Goal: Transaction & Acquisition: Book appointment/travel/reservation

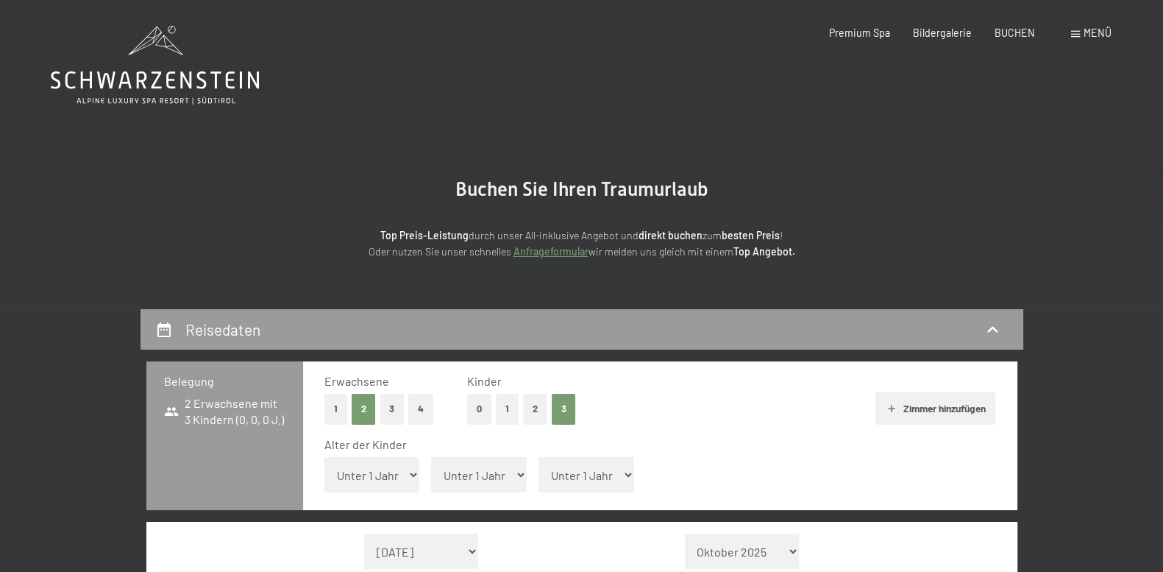
click at [402, 481] on select "Unter 1 Jahr 1 Jahr 2 Jahre 3 Jahre 4 Jahre 5 Jahre 6 Jahre 7 Jahre 8 Jahre 9 J…" at bounding box center [372, 474] width 96 height 35
select select "11"
click at [324, 457] on select "Unter 1 Jahr 1 Jahr 2 Jahre 3 Jahre 4 Jahre 5 Jahre 6 Jahre 7 Jahre 8 Jahre 9 J…" at bounding box center [372, 474] width 96 height 35
drag, startPoint x: 478, startPoint y: 480, endPoint x: 479, endPoint y: 467, distance: 12.5
click at [478, 480] on select "Unter 1 Jahr 1 Jahr 2 Jahre 3 Jahre 4 Jahre 5 Jahre 6 Jahre 7 Jahre 8 Jahre 9 J…" at bounding box center [479, 474] width 96 height 35
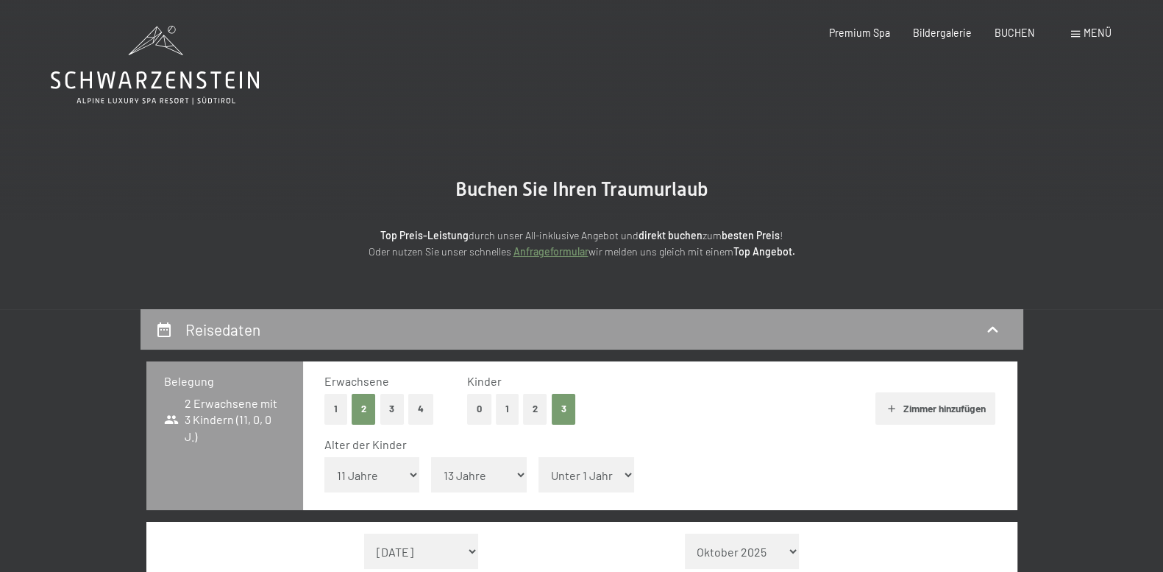
click at [431, 457] on select "Unter 1 Jahr 1 Jahr 2 Jahre 3 Jahre 4 Jahre 5 Jahre 6 Jahre 7 Jahre 8 Jahre 9 J…" at bounding box center [479, 474] width 96 height 35
click at [477, 483] on select "Unter 1 Jahr 1 Jahr 2 Jahre 3 Jahre 4 Jahre 5 Jahre 6 Jahre 7 Jahre 8 Jahre 9 J…" at bounding box center [479, 474] width 96 height 35
select select "14"
click at [431, 457] on select "Unter 1 Jahr 1 Jahr 2 Jahre 3 Jahre 4 Jahre 5 Jahre 6 Jahre 7 Jahre 8 Jahre 9 J…" at bounding box center [479, 474] width 96 height 35
click at [574, 480] on select "Unter 1 Jahr 1 Jahr 2 Jahre 3 Jahre 4 Jahre 5 Jahre 6 Jahre 7 Jahre 8 Jahre 9 J…" at bounding box center [586, 474] width 96 height 35
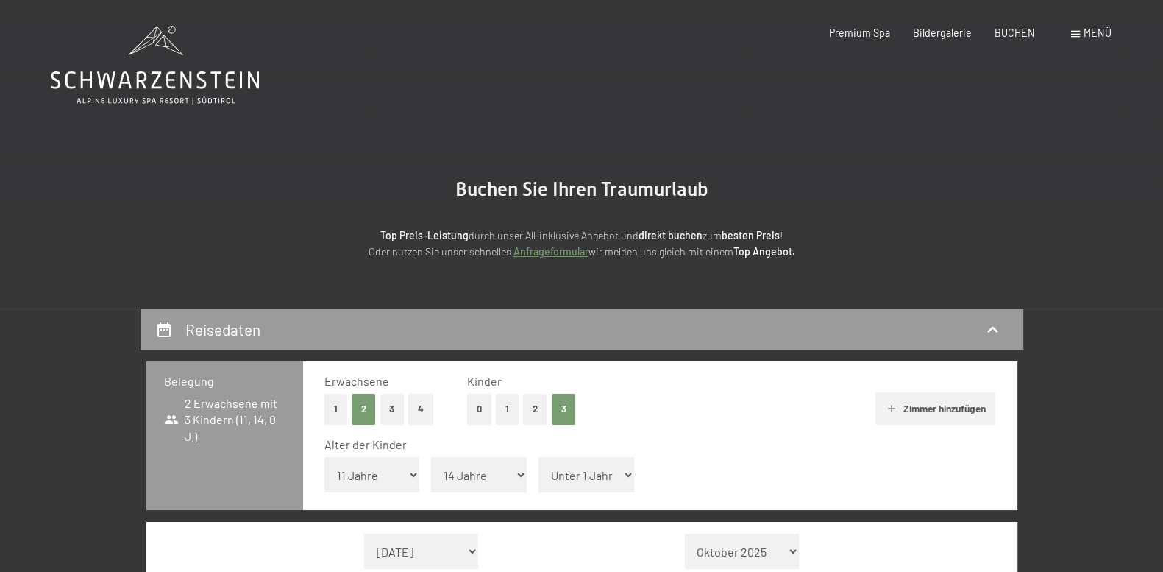
select select "16"
click at [538, 457] on select "Unter 1 Jahr 1 Jahr 2 Jahre 3 Jahre 4 Jahre 5 Jahre 6 Jahre 7 Jahre 8 Jahre 9 J…" at bounding box center [586, 474] width 96 height 35
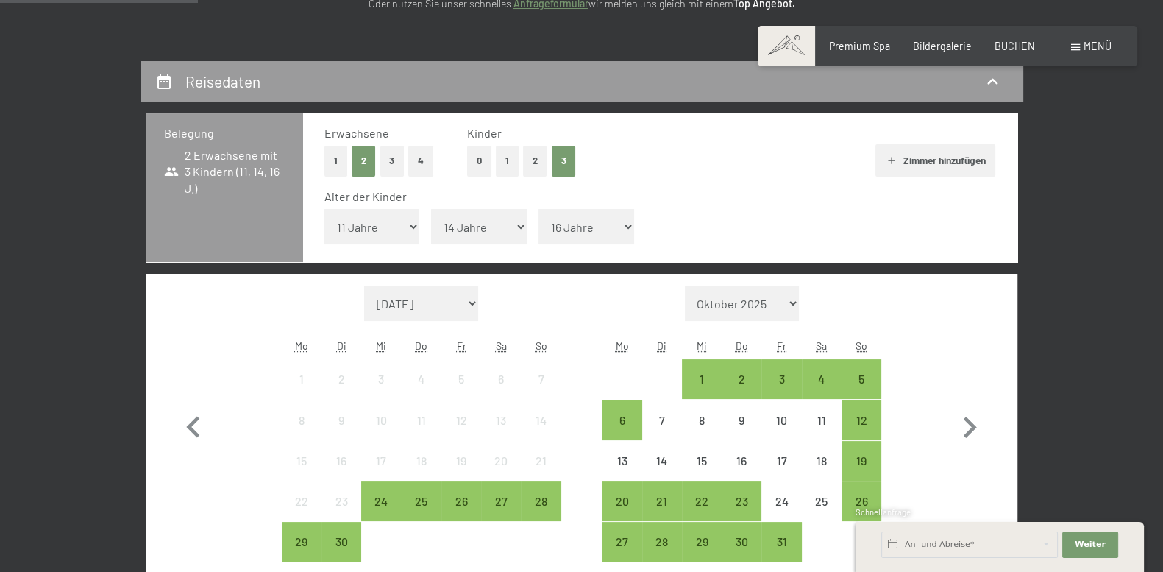
scroll to position [306, 0]
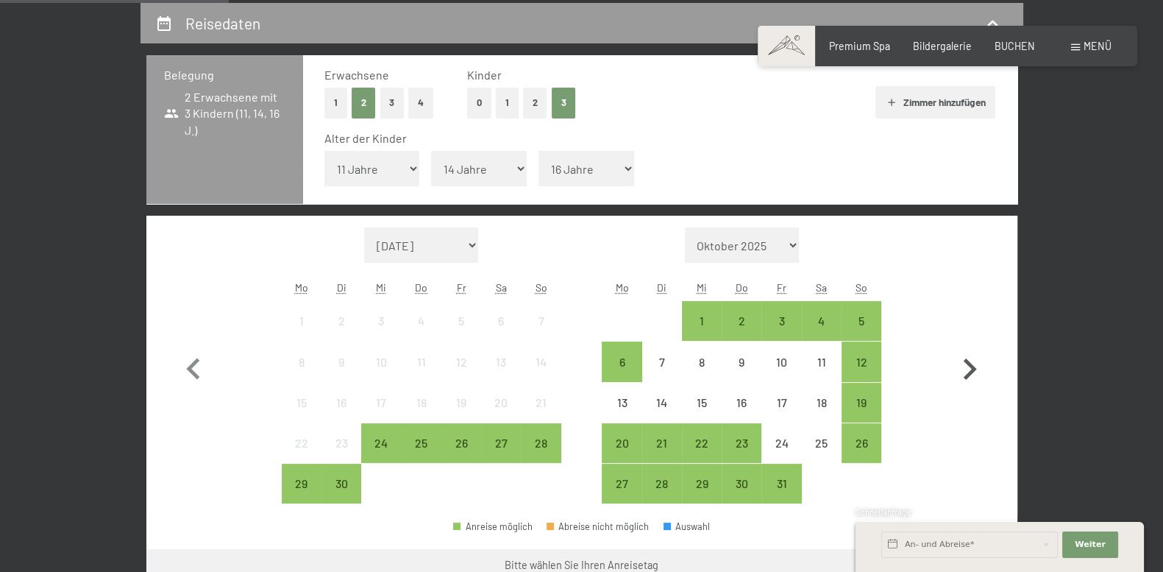
click at [961, 368] on icon "button" at bounding box center [969, 369] width 43 height 43
select select "[DATE]"
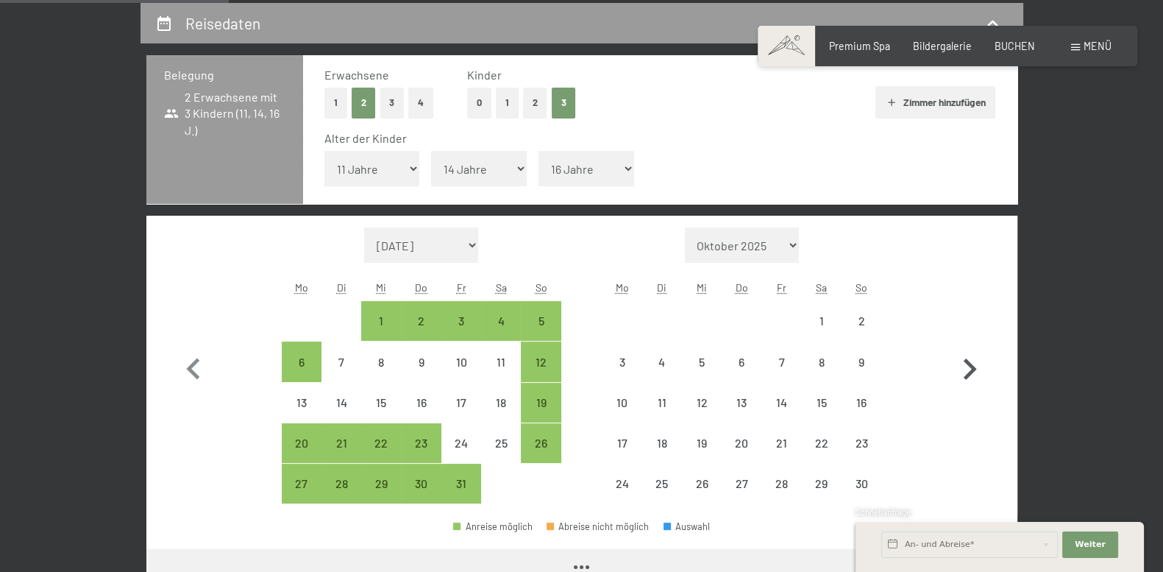
click at [961, 368] on icon "button" at bounding box center [969, 369] width 43 height 43
select select "[DATE]"
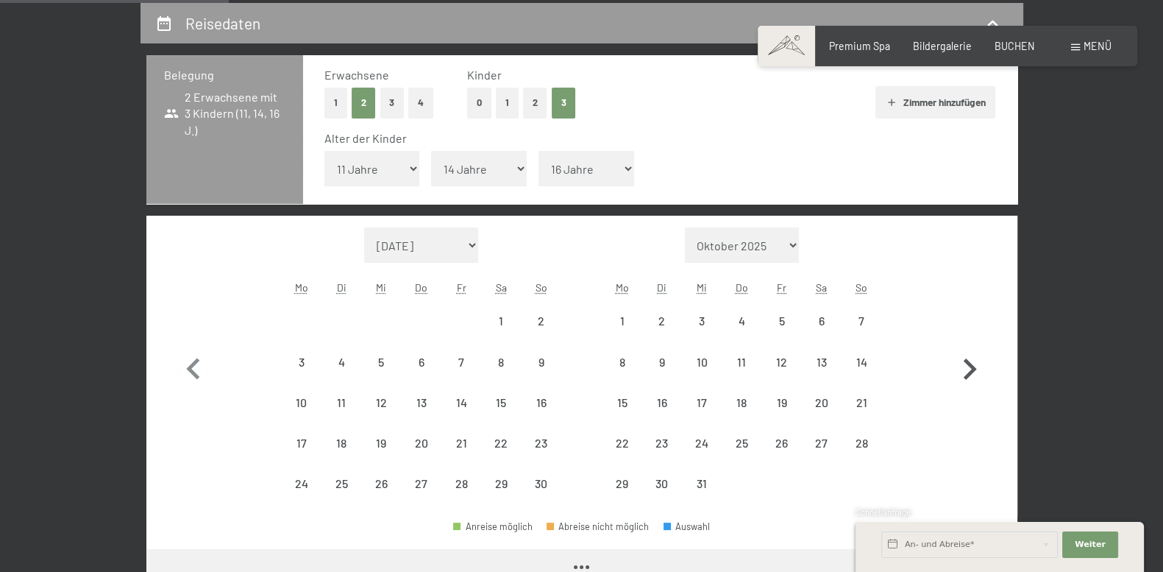
click at [961, 368] on icon "button" at bounding box center [969, 369] width 43 height 43
select select "[DATE]"
click at [961, 368] on icon "button" at bounding box center [969, 369] width 43 height 43
select select "[DATE]"
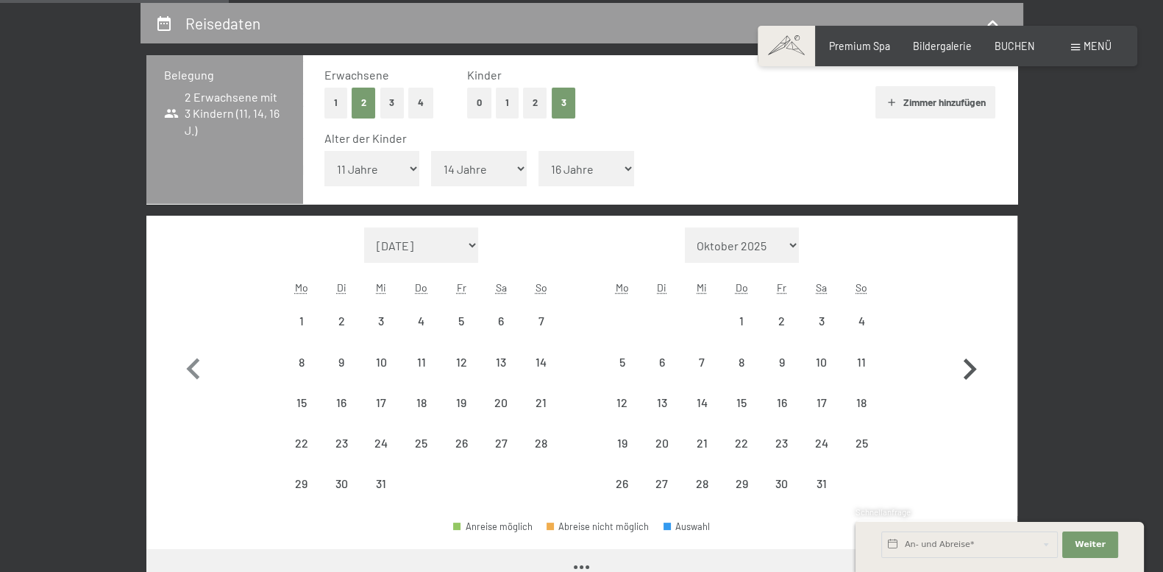
select select "[DATE]"
click at [961, 368] on icon "button" at bounding box center [969, 369] width 43 height 43
select select "[DATE]"
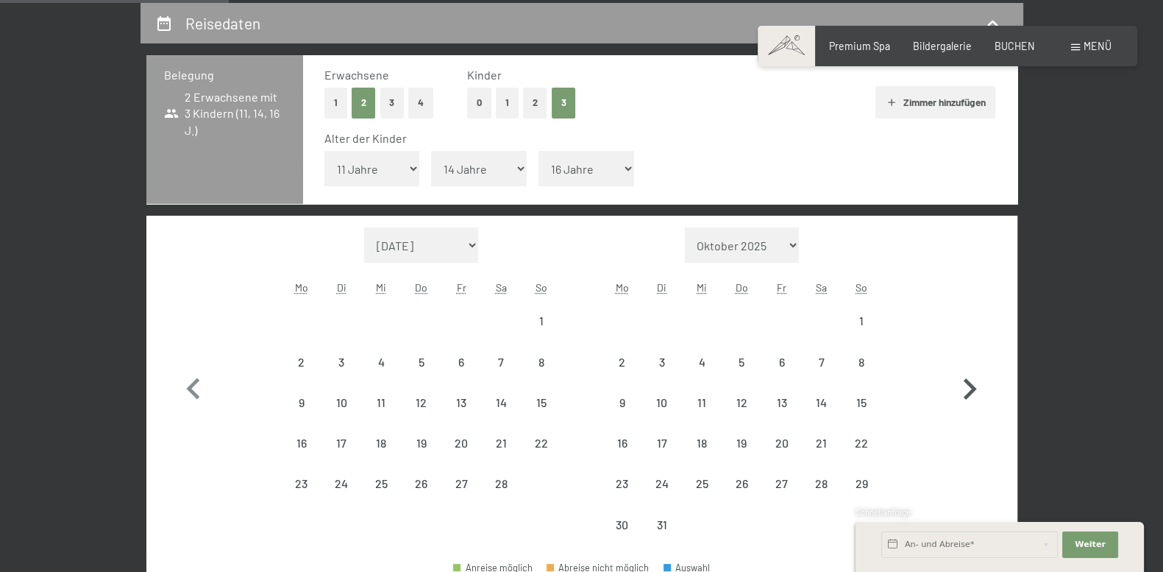
click at [961, 368] on icon "button" at bounding box center [969, 389] width 43 height 43
select select "[DATE]"
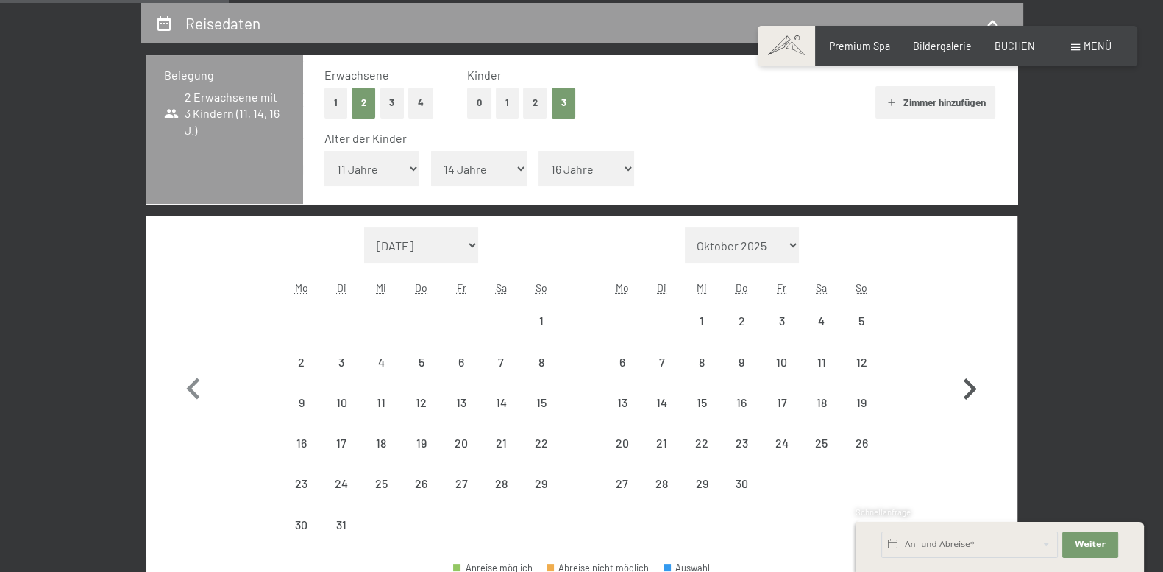
click at [961, 368] on icon "button" at bounding box center [969, 389] width 43 height 43
select select "[DATE]"
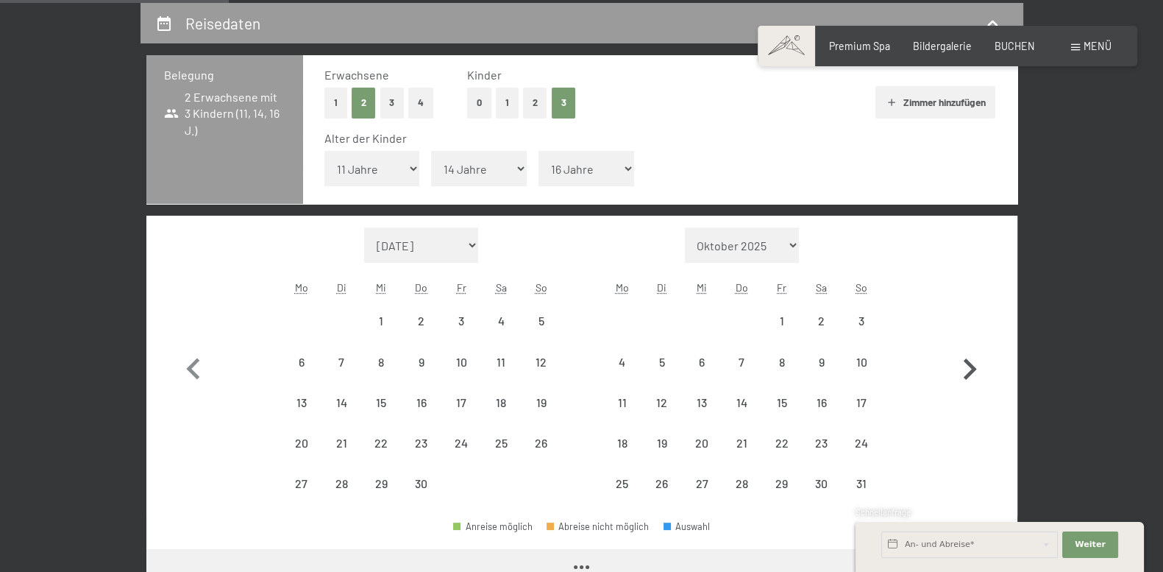
select select "[DATE]"
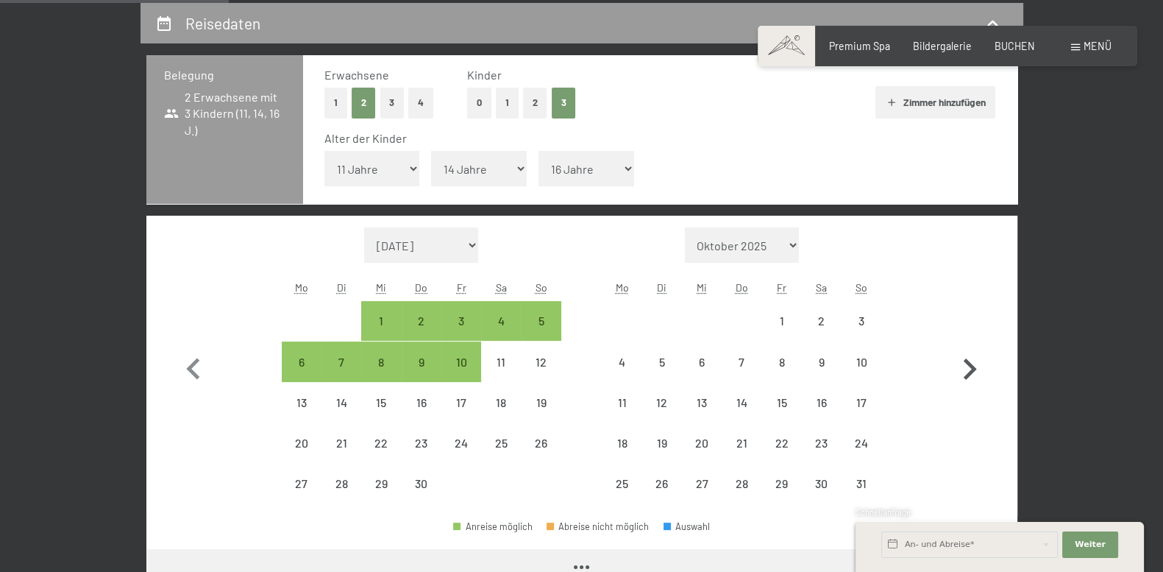
select select "[DATE]"
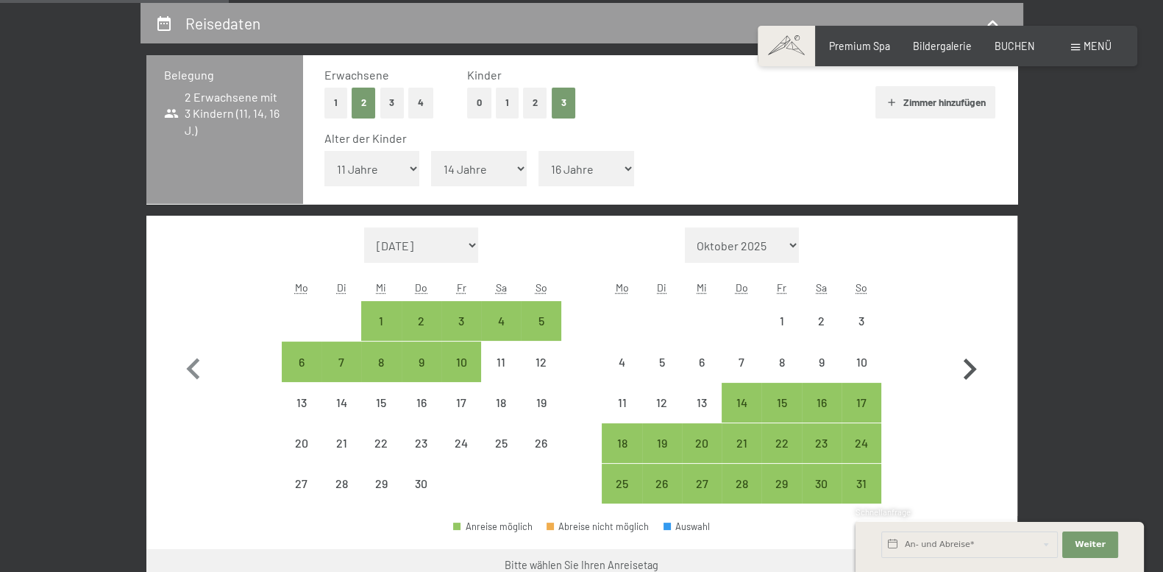
click at [973, 373] on icon "button" at bounding box center [969, 369] width 43 height 43
select select "[DATE]"
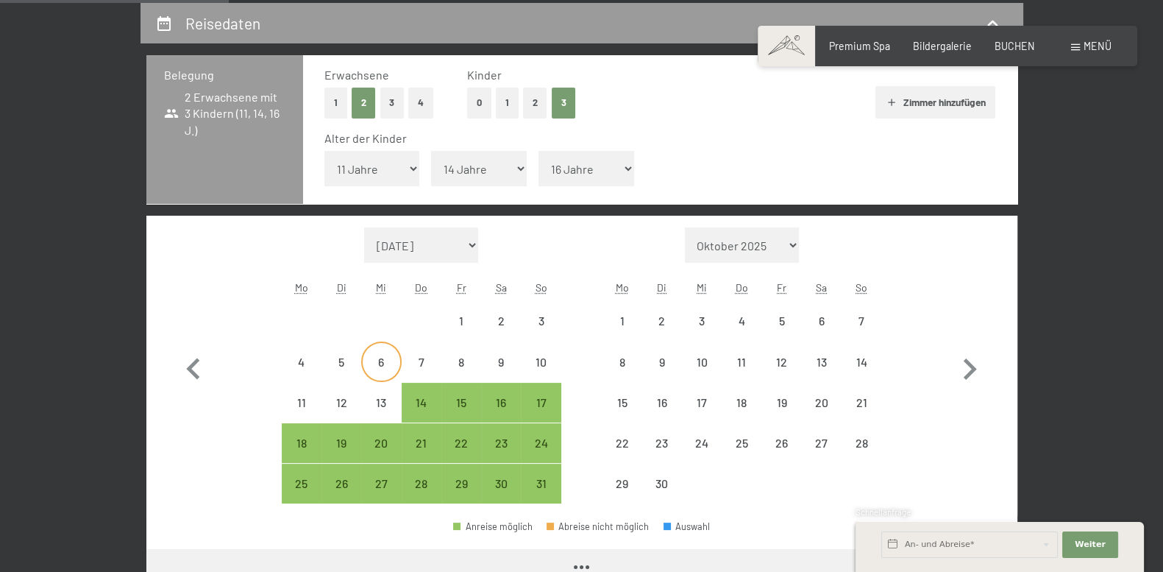
select select "[DATE]"
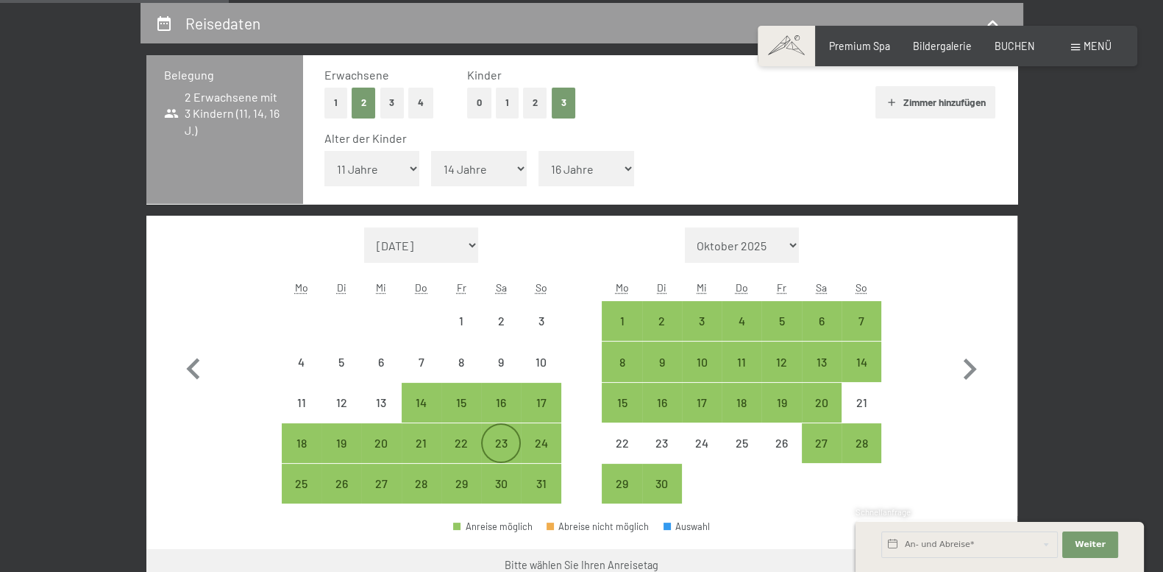
click at [493, 445] on div "23" at bounding box center [501, 455] width 37 height 37
select select "[DATE]"
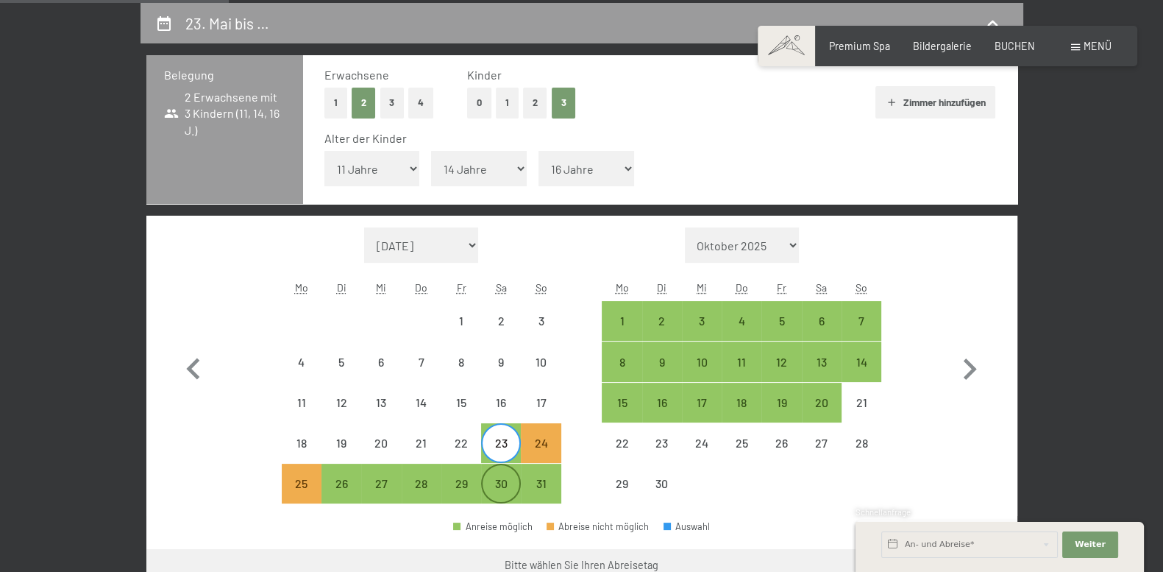
click at [494, 480] on div "30" at bounding box center [501, 495] width 37 height 37
select select "[DATE]"
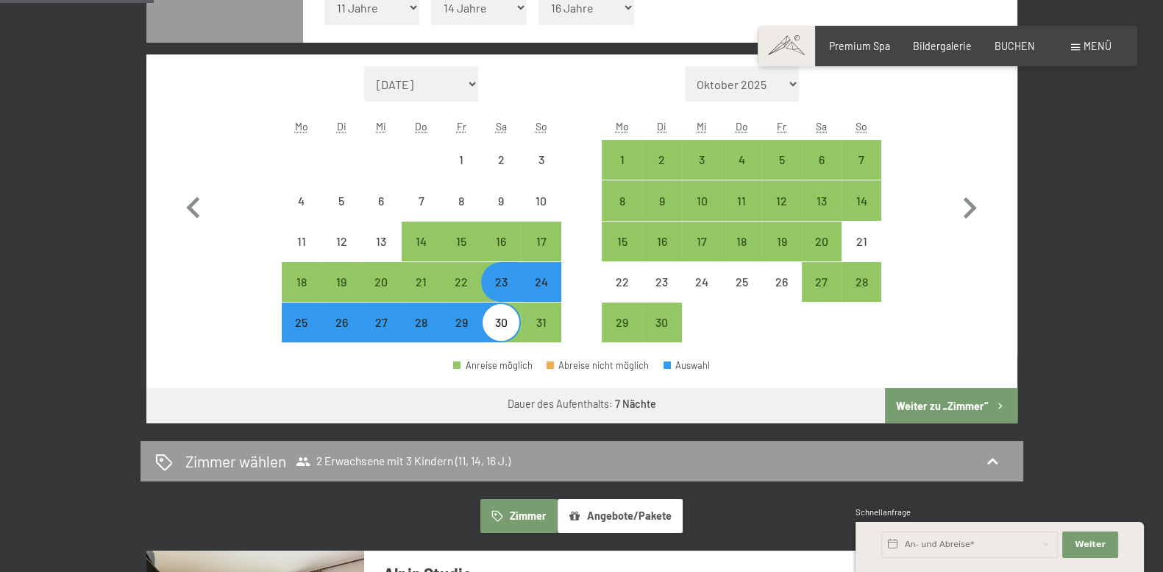
scroll to position [490, 0]
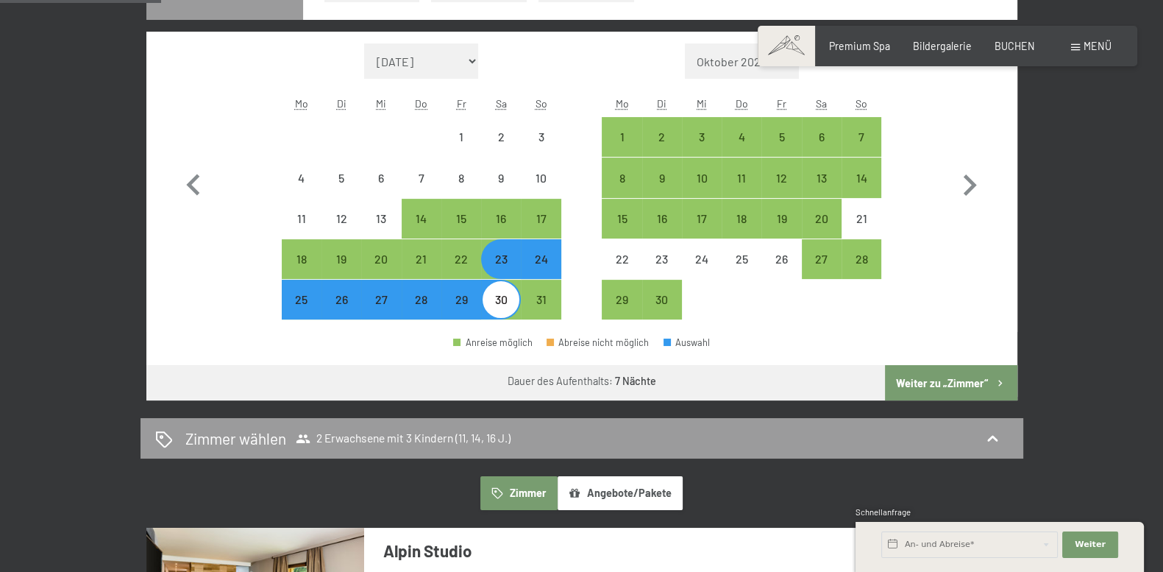
click at [934, 378] on button "Weiter zu „Zimmer“" at bounding box center [951, 382] width 132 height 35
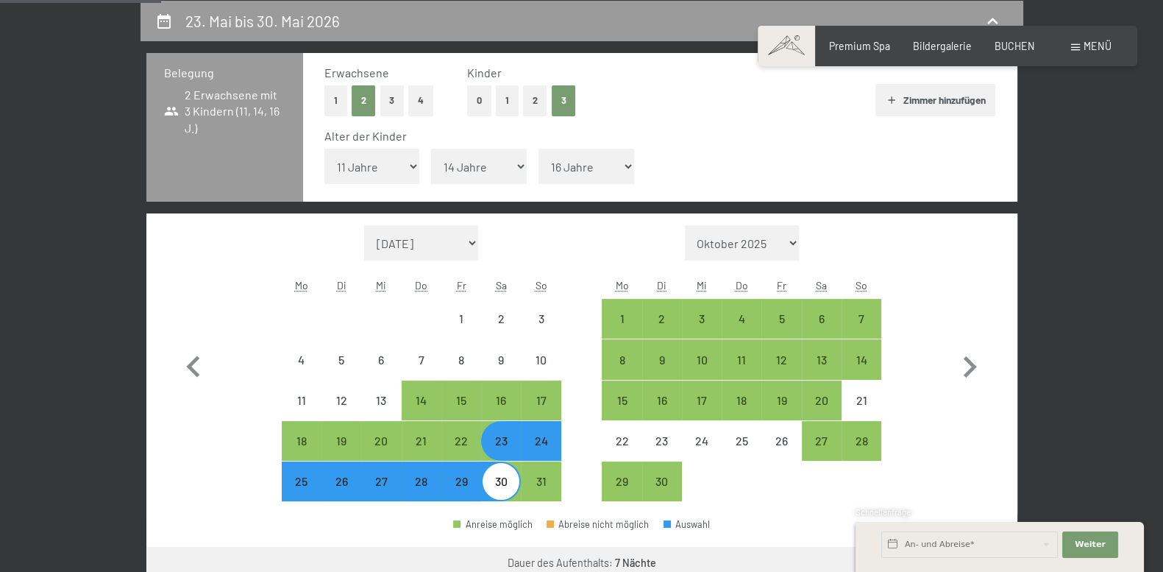
select select "[DATE]"
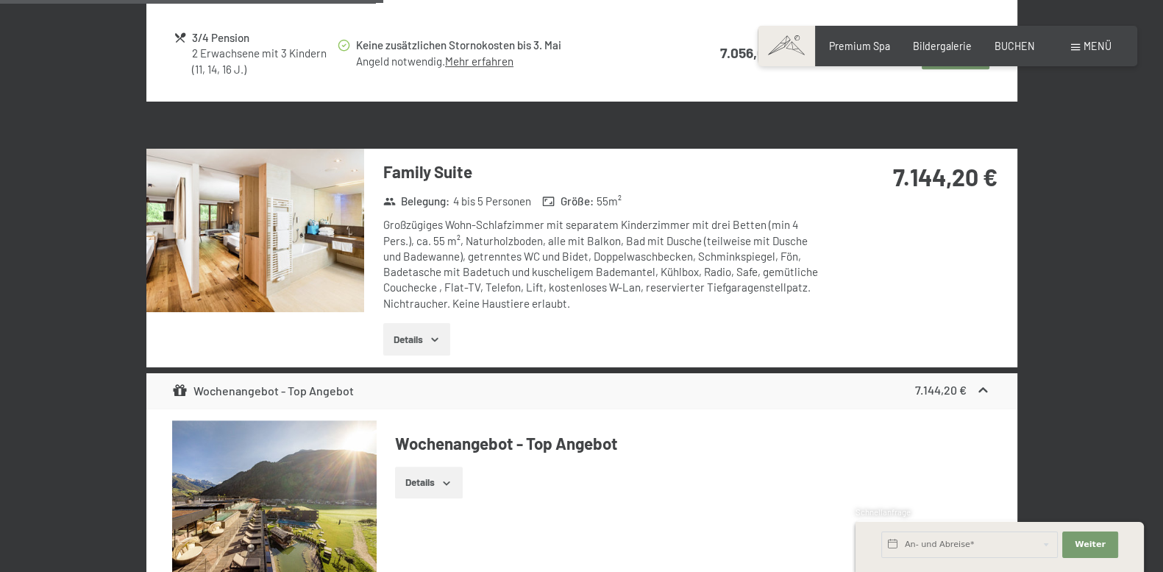
scroll to position [1044, 0]
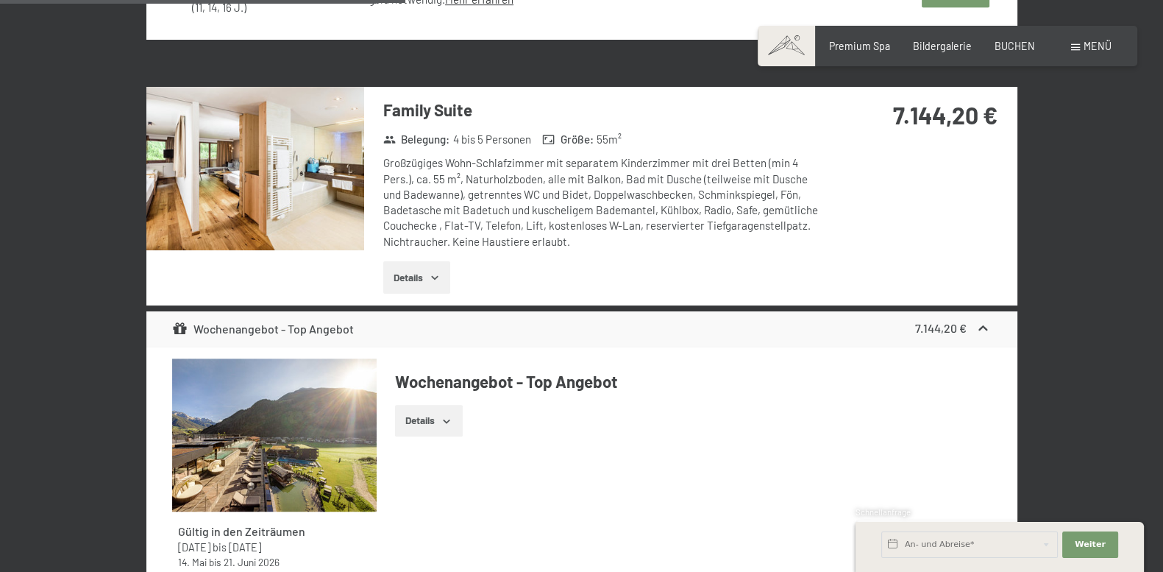
click at [234, 149] on img at bounding box center [255, 168] width 218 height 163
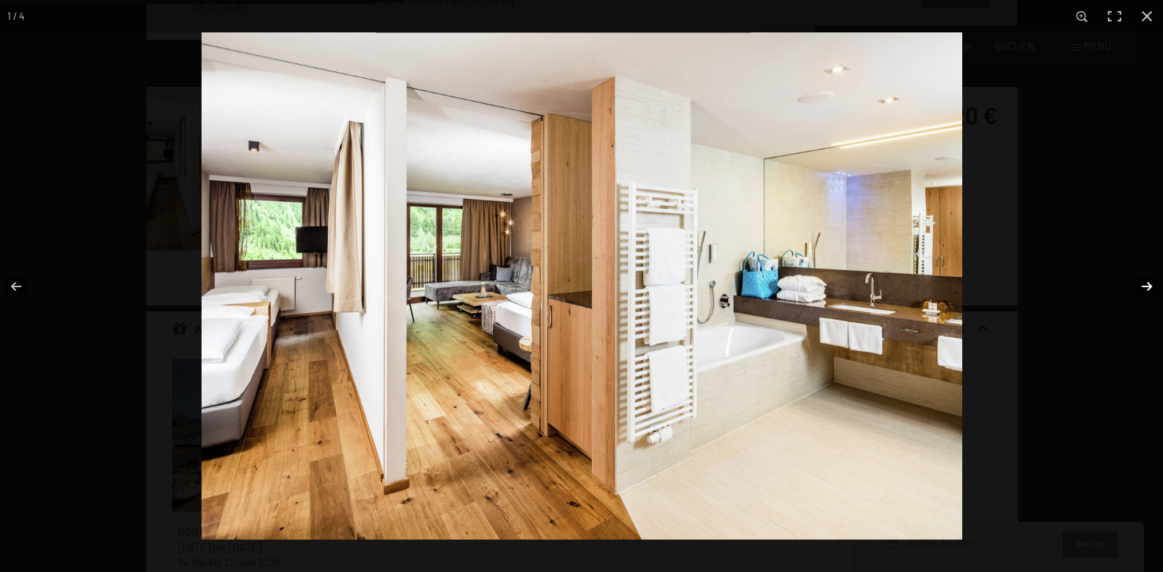
click at [1139, 283] on button "button" at bounding box center [1136, 286] width 51 height 74
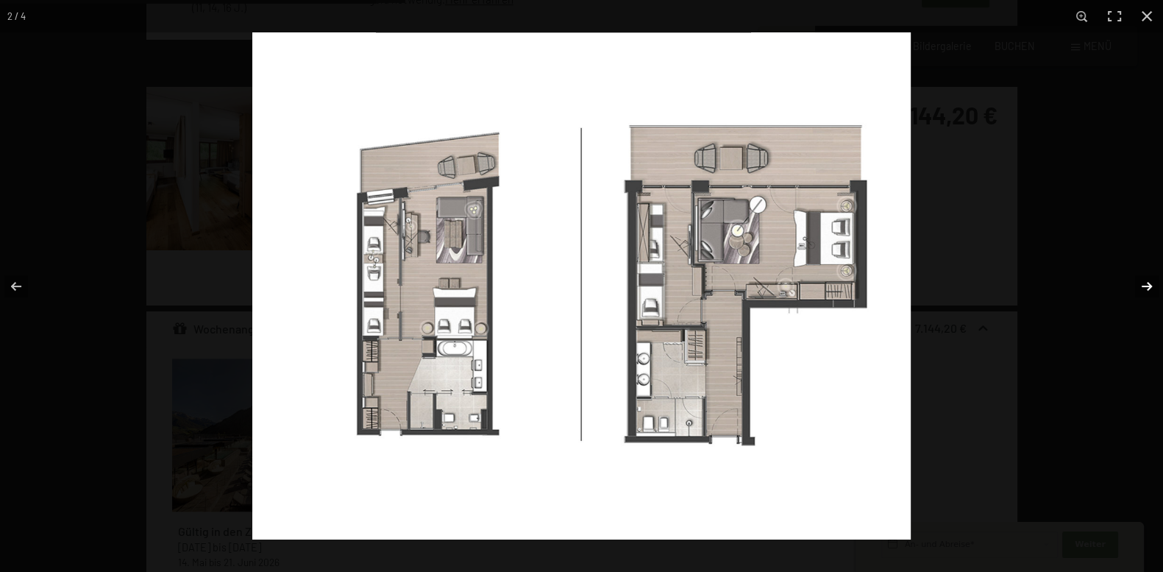
click at [1143, 286] on button "button" at bounding box center [1136, 286] width 51 height 74
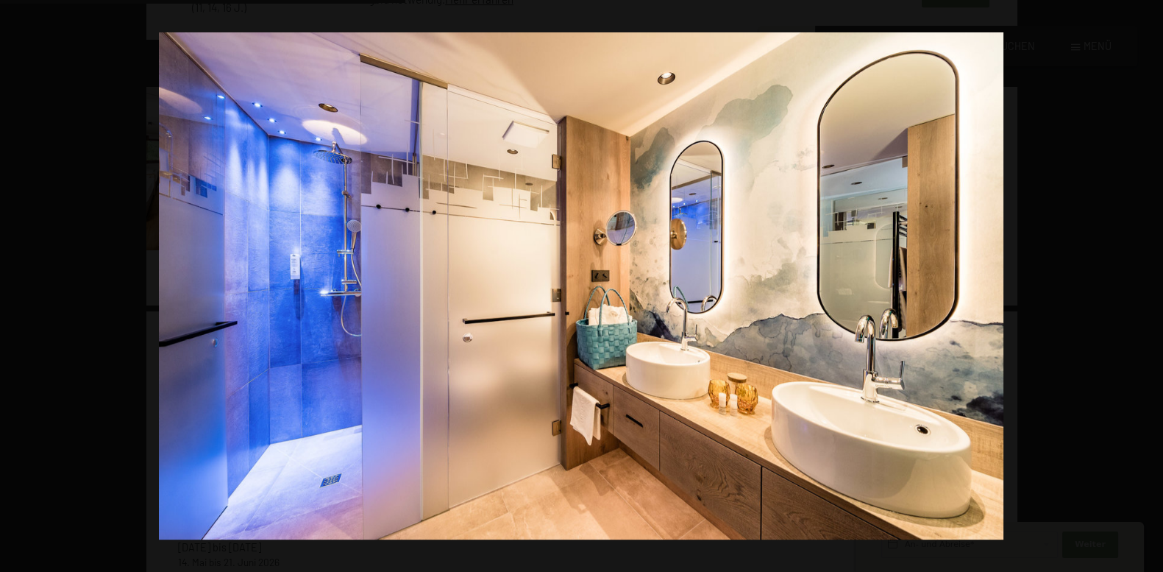
click at [1143, 286] on button "button" at bounding box center [1136, 286] width 51 height 74
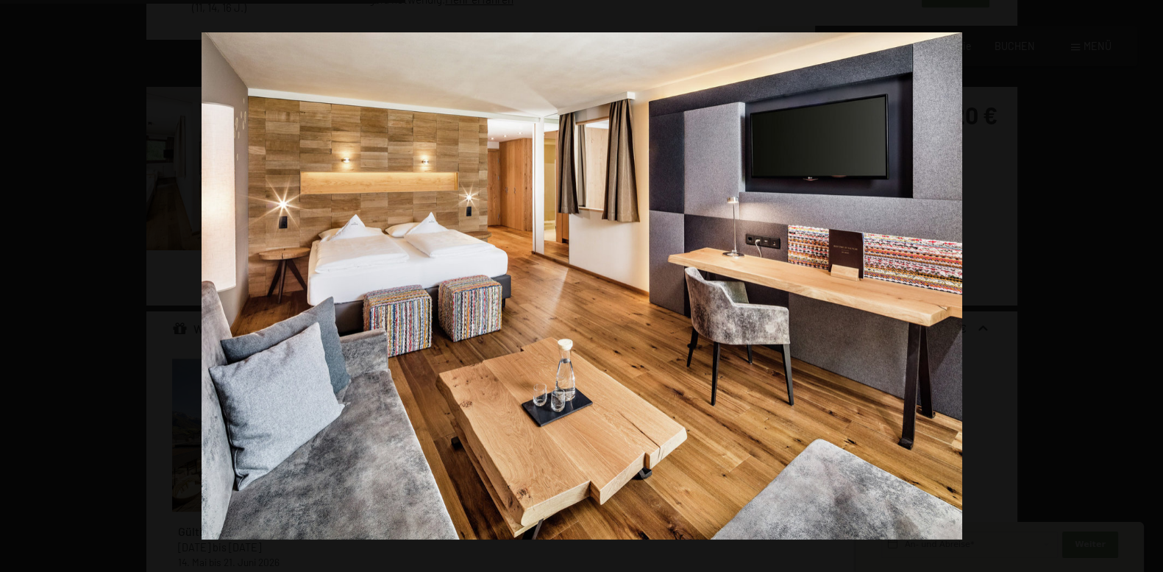
click at [1143, 286] on button "button" at bounding box center [1136, 286] width 51 height 74
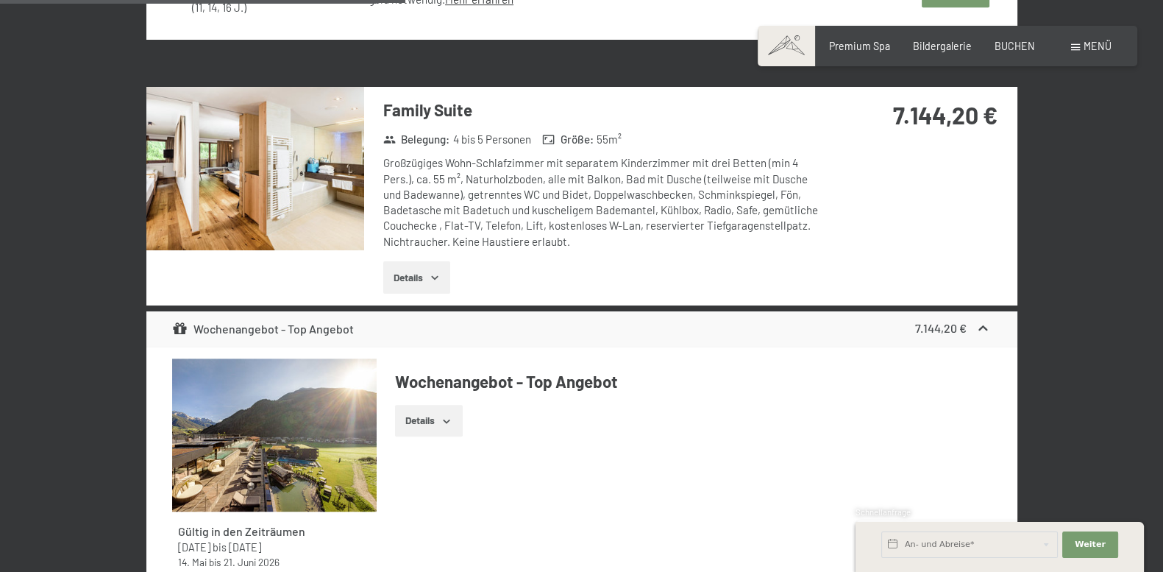
click at [0, 0] on button "button" at bounding box center [0, 0] width 0 height 0
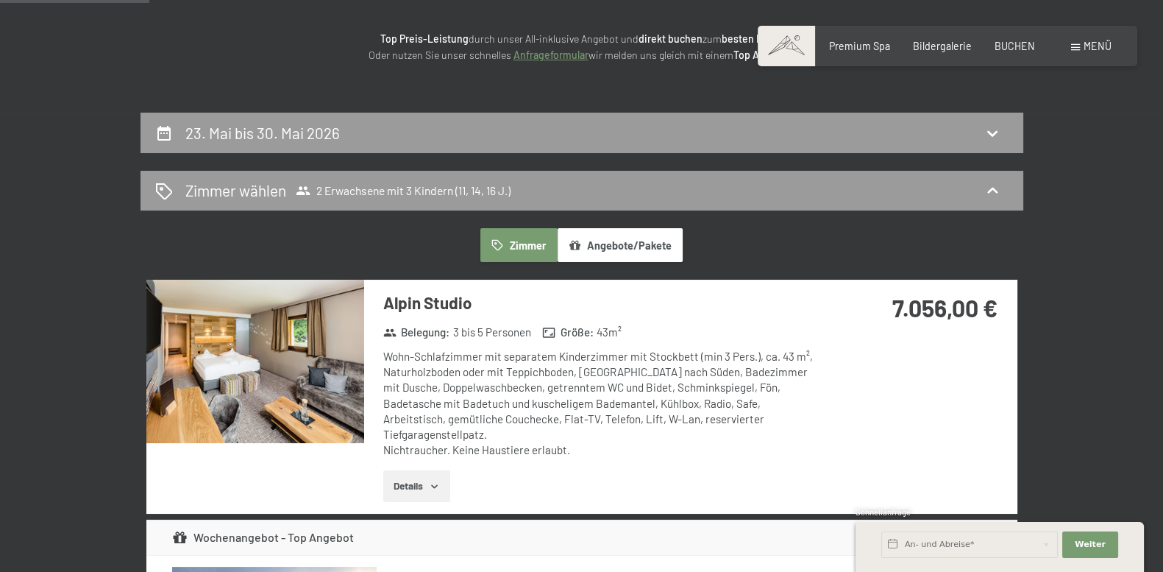
scroll to position [186, 0]
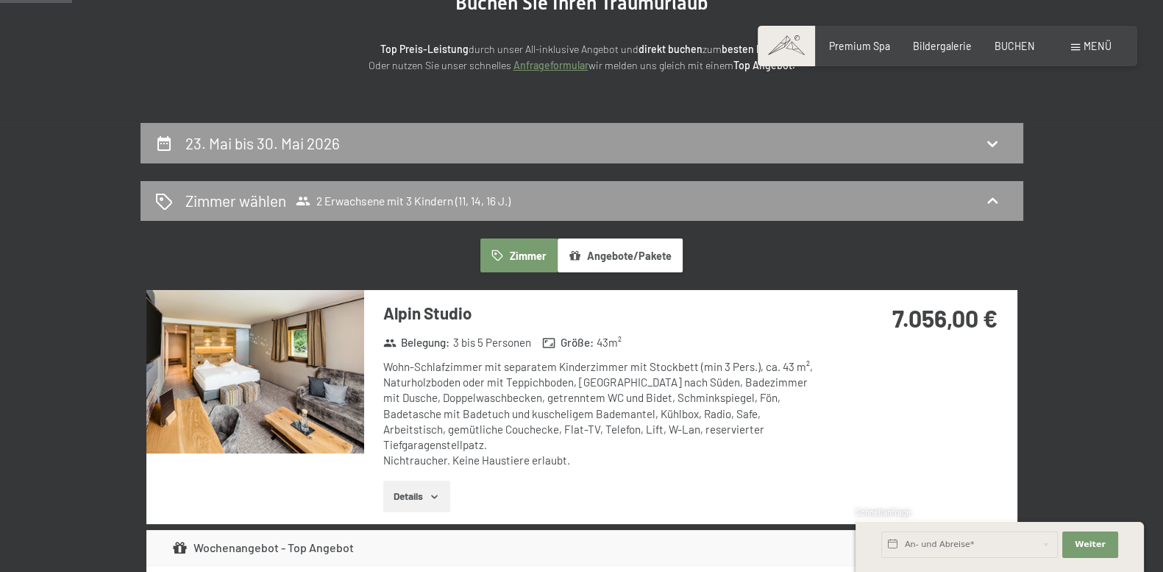
drag, startPoint x: 412, startPoint y: 483, endPoint x: 428, endPoint y: 473, distance: 19.2
click at [413, 483] on button "Details" at bounding box center [416, 496] width 67 height 32
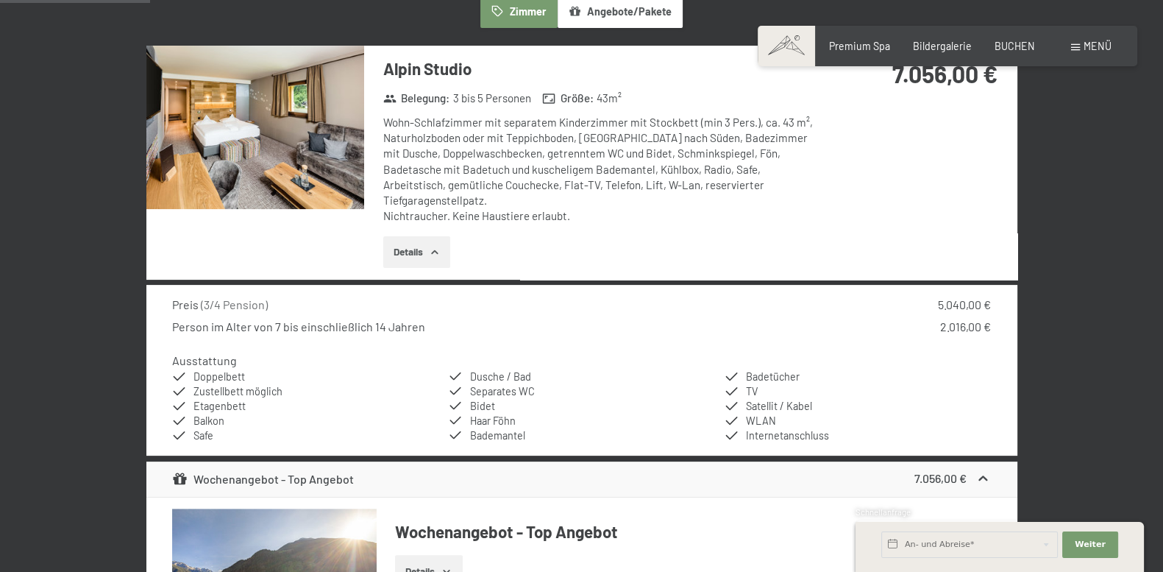
scroll to position [431, 0]
click at [257, 178] on img at bounding box center [255, 126] width 218 height 163
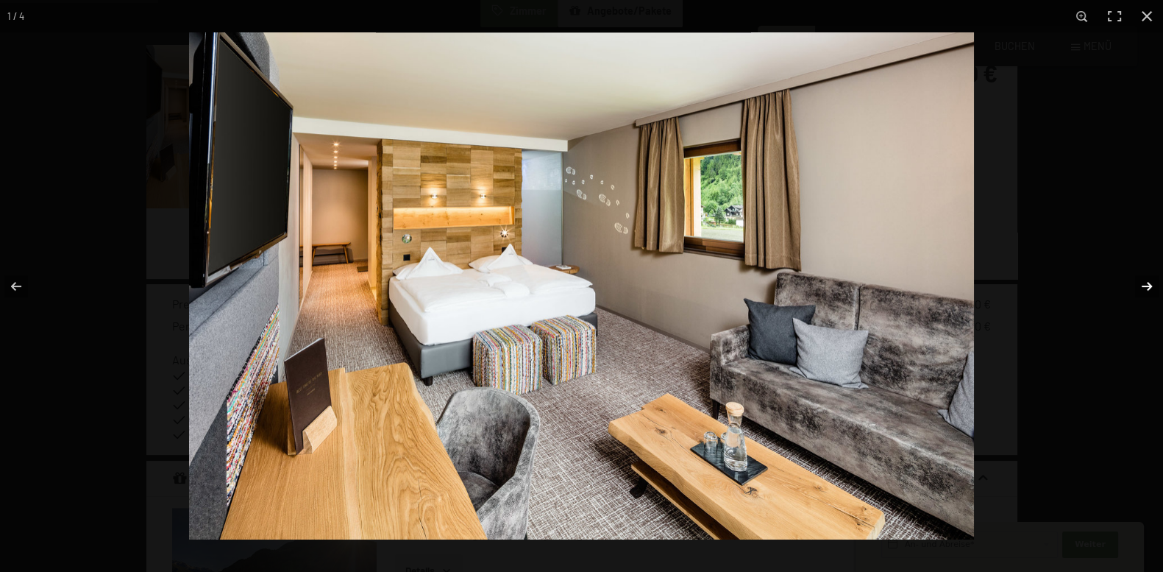
click at [1144, 281] on button "button" at bounding box center [1136, 286] width 51 height 74
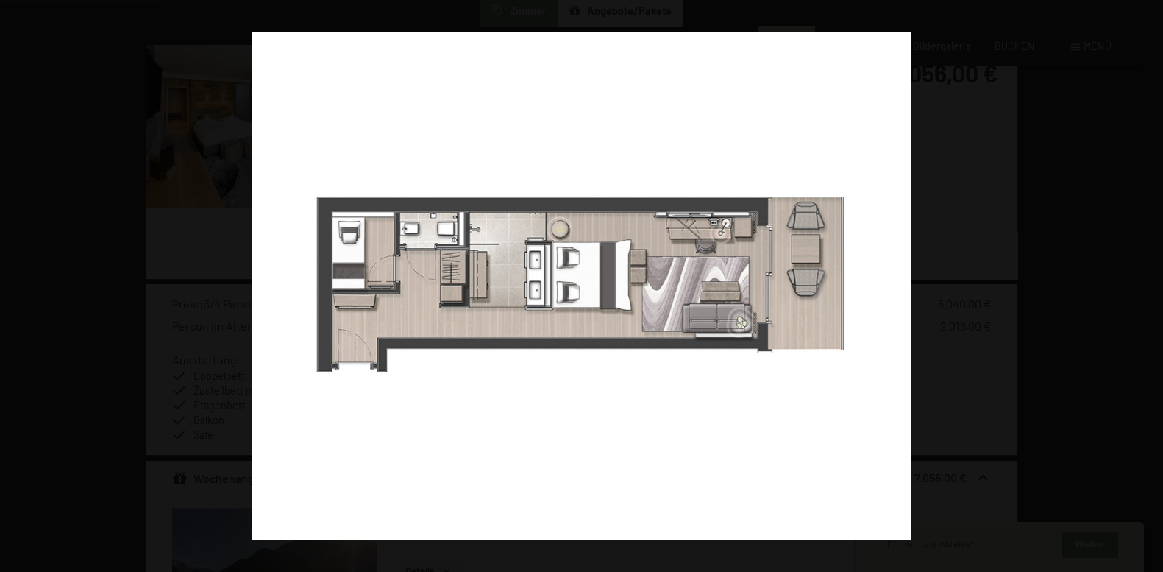
click at [1144, 281] on button "button" at bounding box center [1136, 286] width 51 height 74
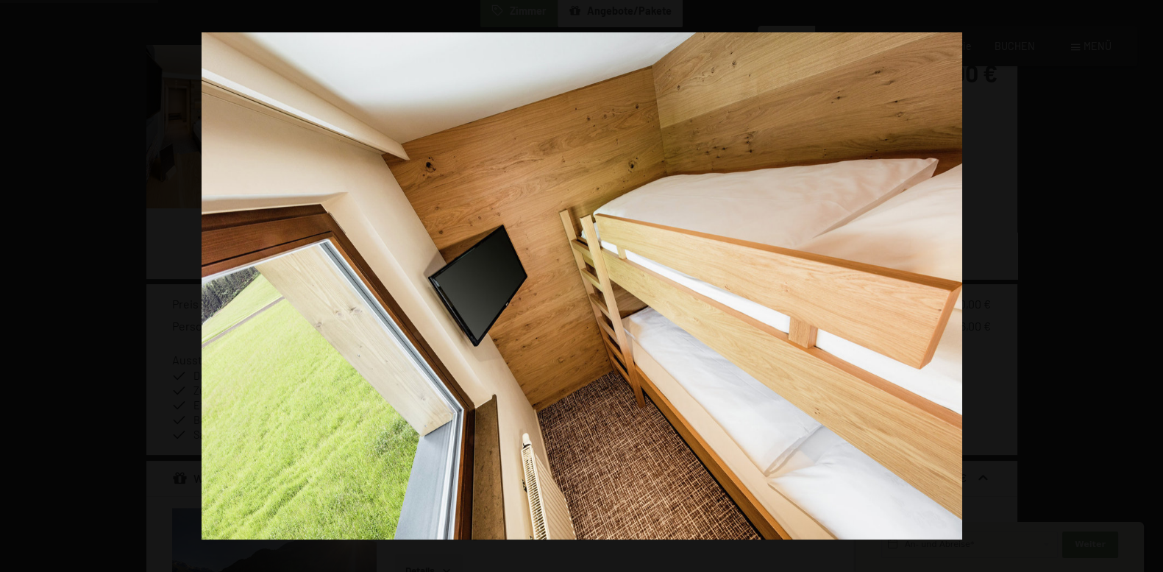
click at [1144, 281] on button "button" at bounding box center [1136, 286] width 51 height 74
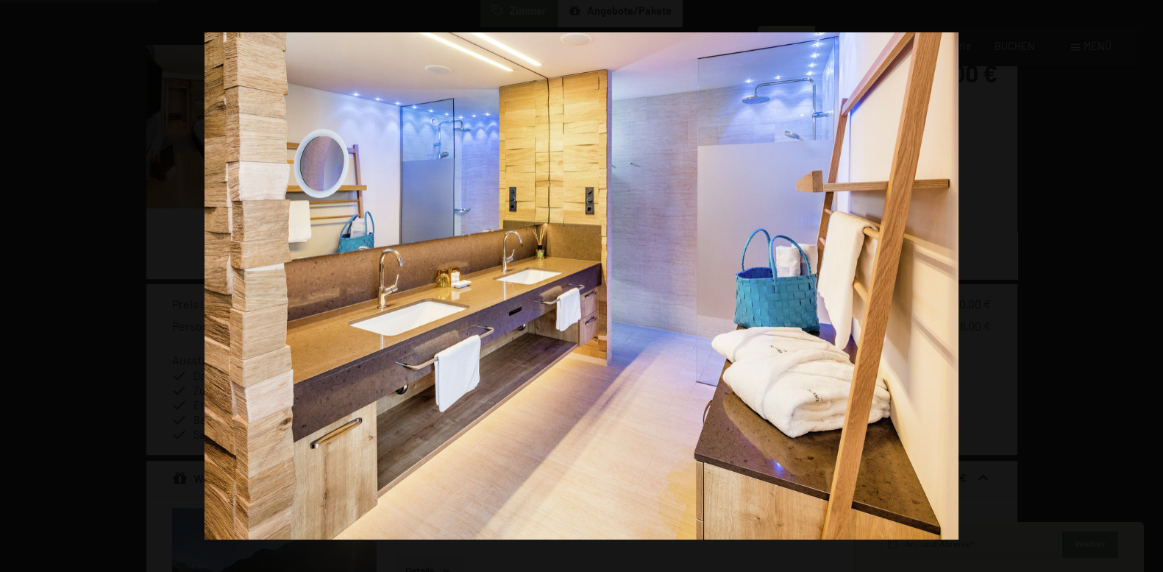
click at [1145, 281] on button "button" at bounding box center [1136, 286] width 51 height 74
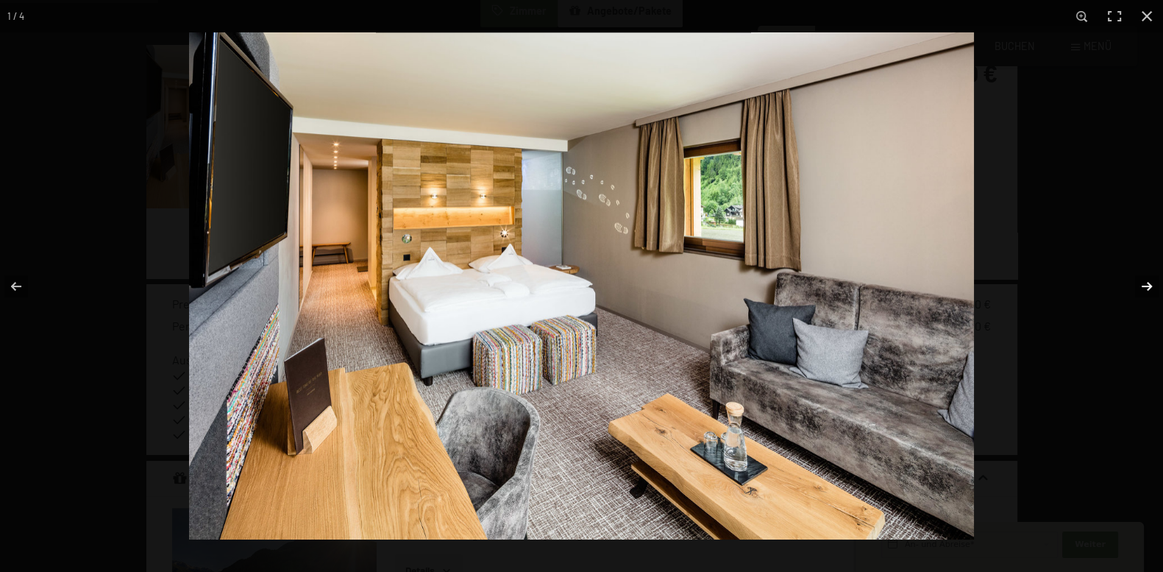
click at [1145, 281] on button "button" at bounding box center [1136, 286] width 51 height 74
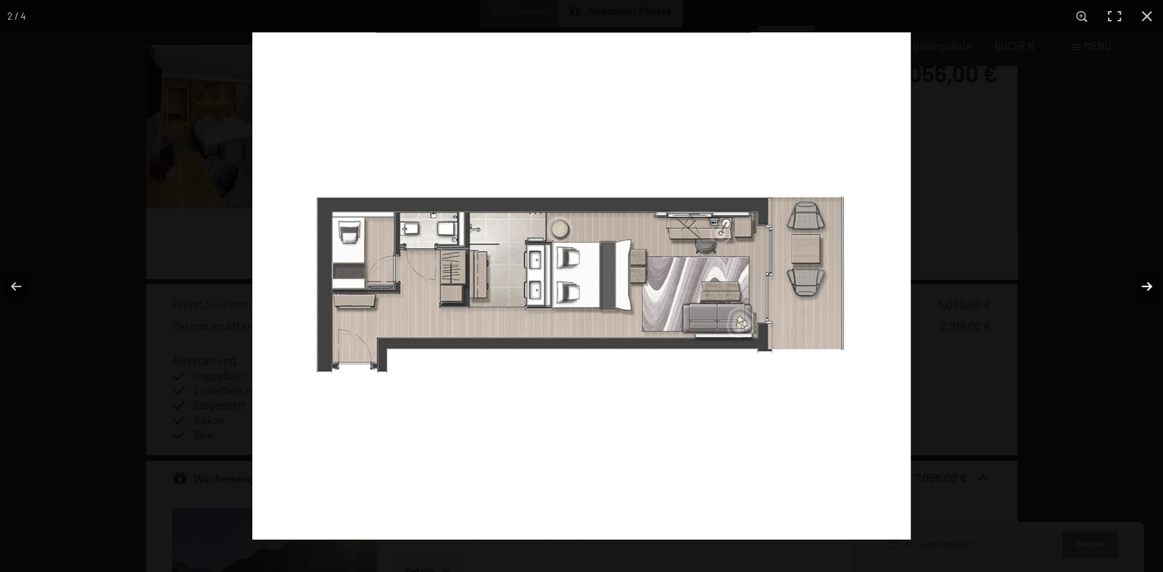
click at [1145, 281] on button "button" at bounding box center [1136, 286] width 51 height 74
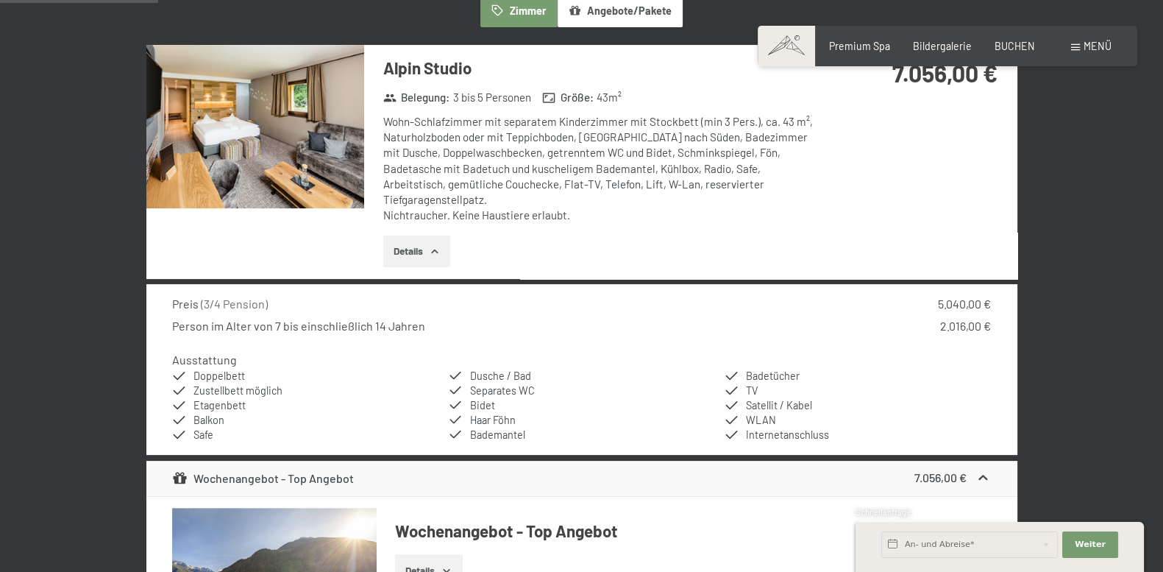
click at [0, 0] on button "button" at bounding box center [0, 0] width 0 height 0
click at [271, 143] on img at bounding box center [255, 126] width 218 height 163
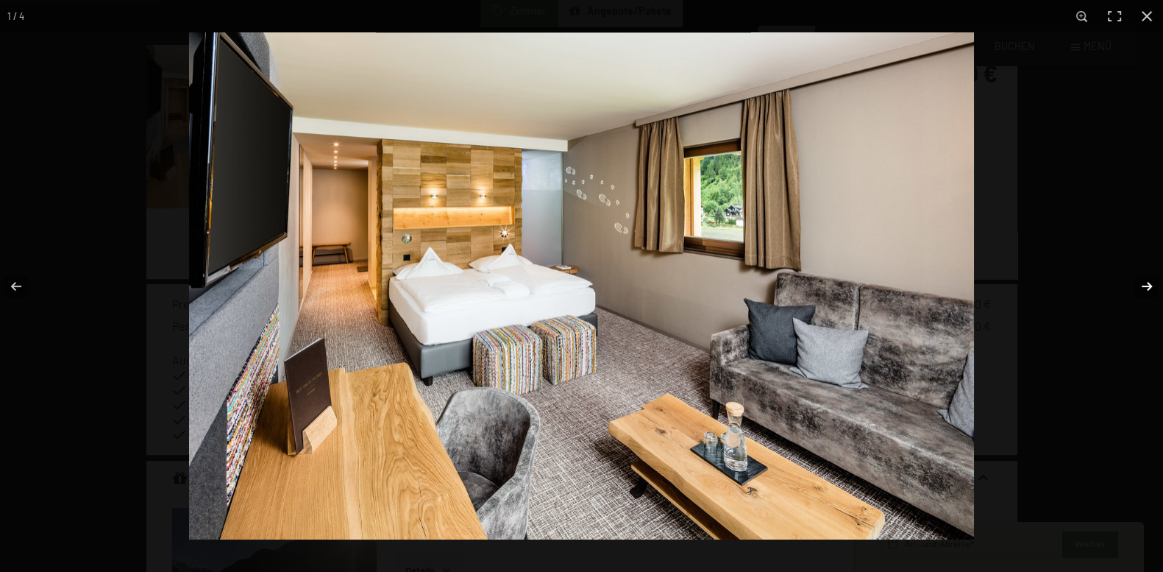
click at [1142, 282] on button "button" at bounding box center [1136, 286] width 51 height 74
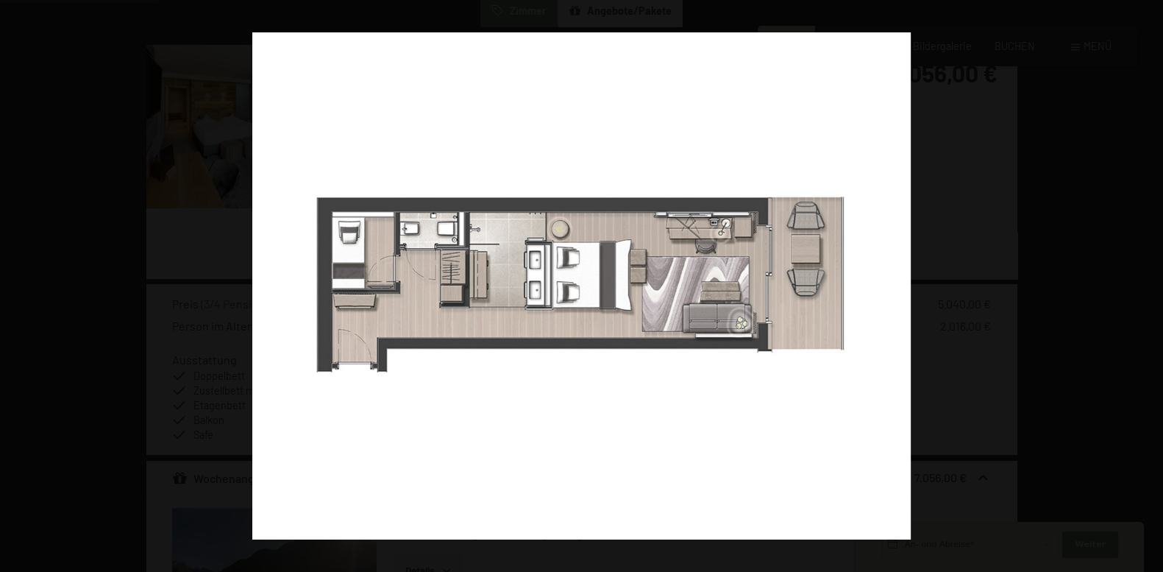
click at [1142, 282] on button "button" at bounding box center [1136, 286] width 51 height 74
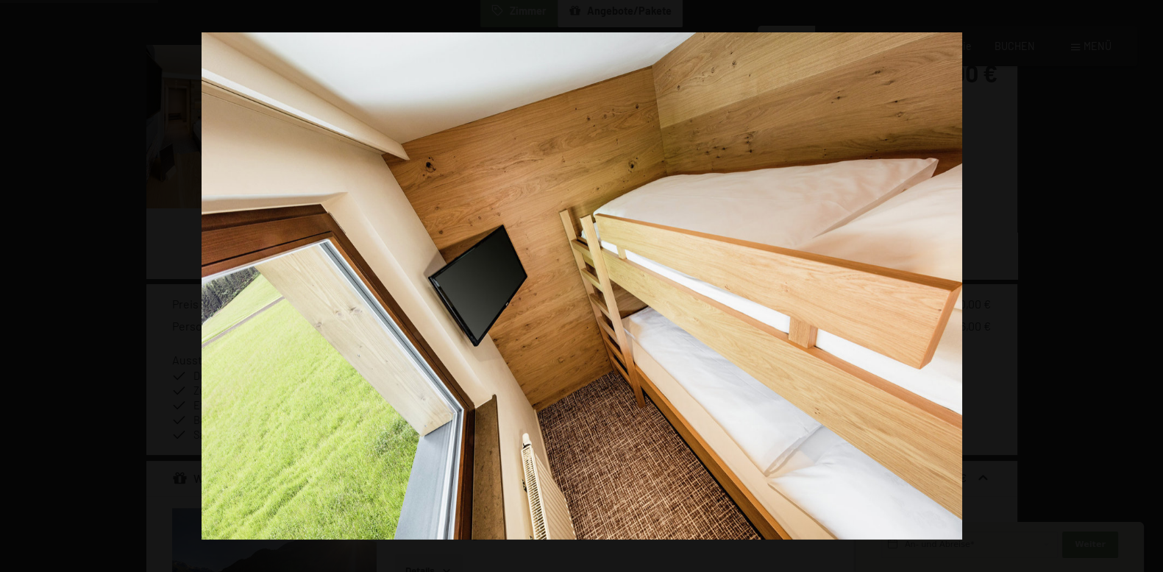
click at [1142, 282] on button "button" at bounding box center [1136, 286] width 51 height 74
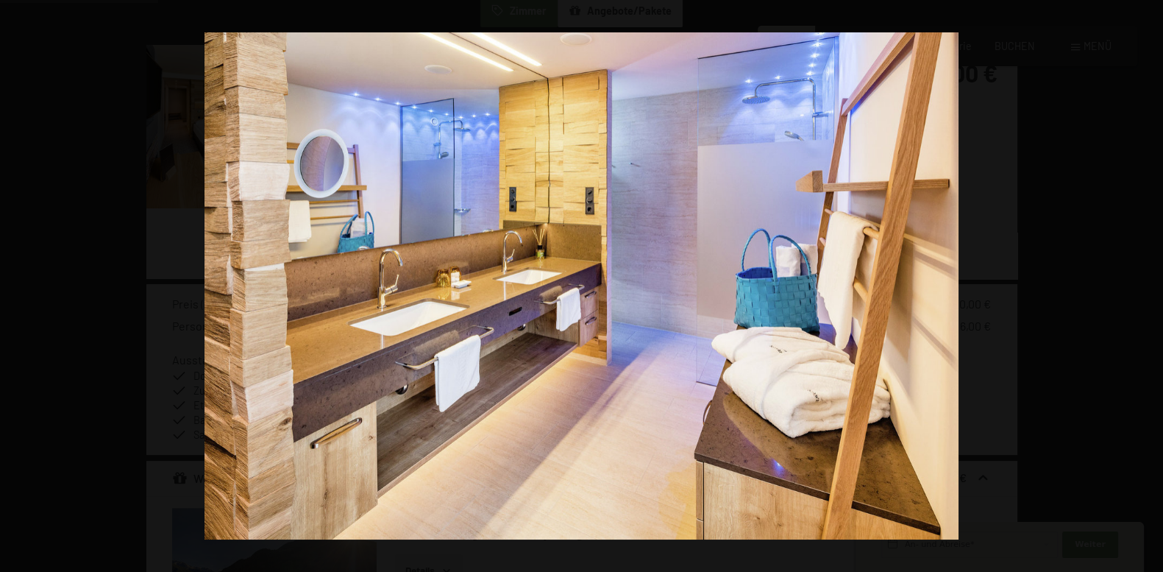
click at [1142, 282] on button "button" at bounding box center [1136, 286] width 51 height 74
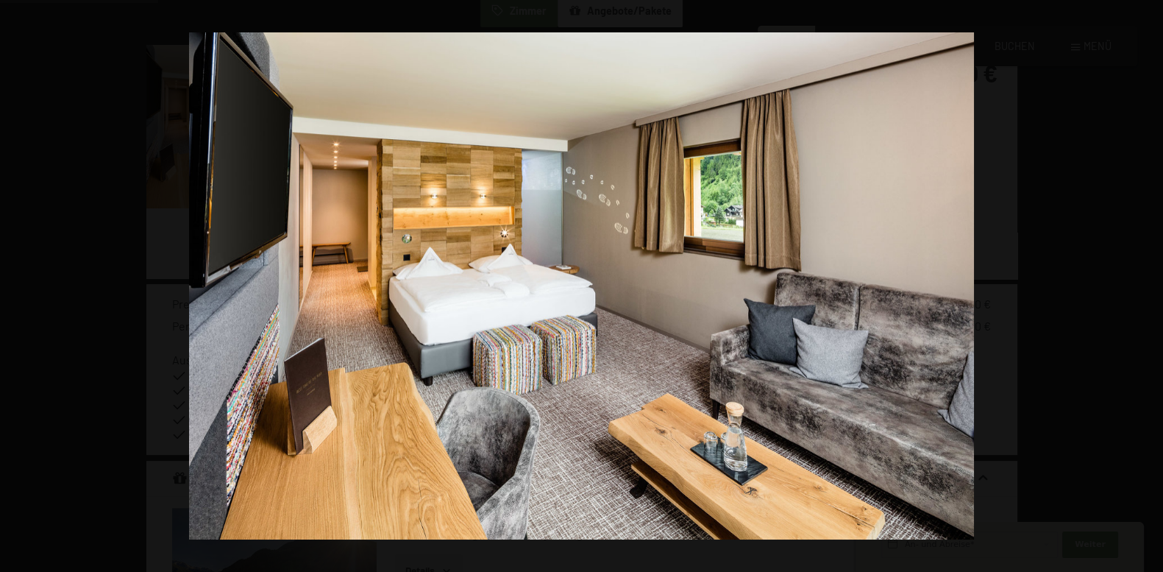
click at [1142, 282] on button "button" at bounding box center [1136, 286] width 51 height 74
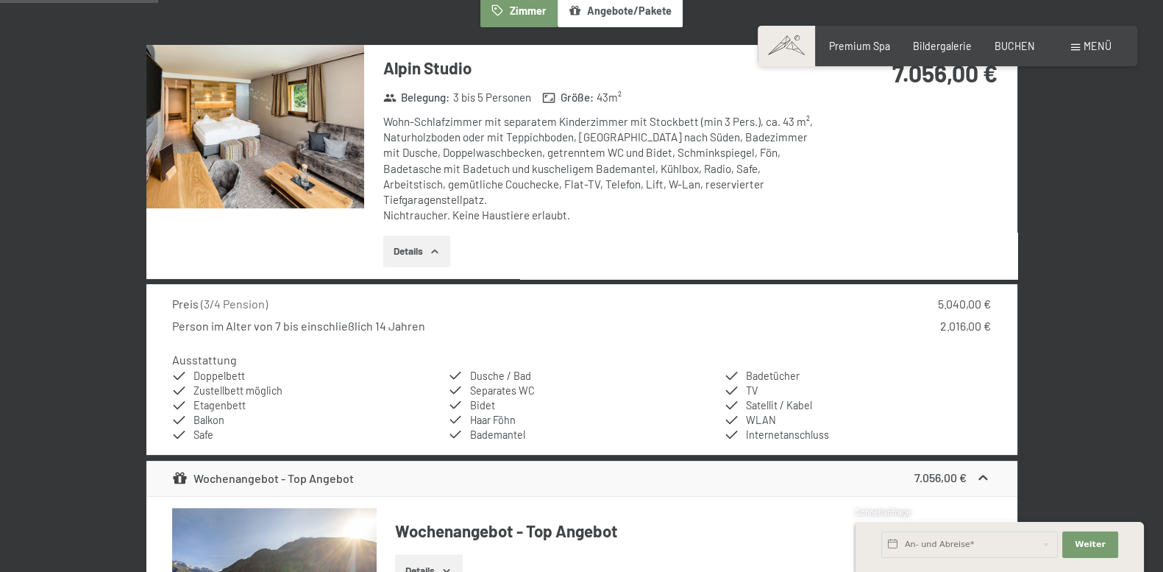
click at [0, 0] on button "button" at bounding box center [0, 0] width 0 height 0
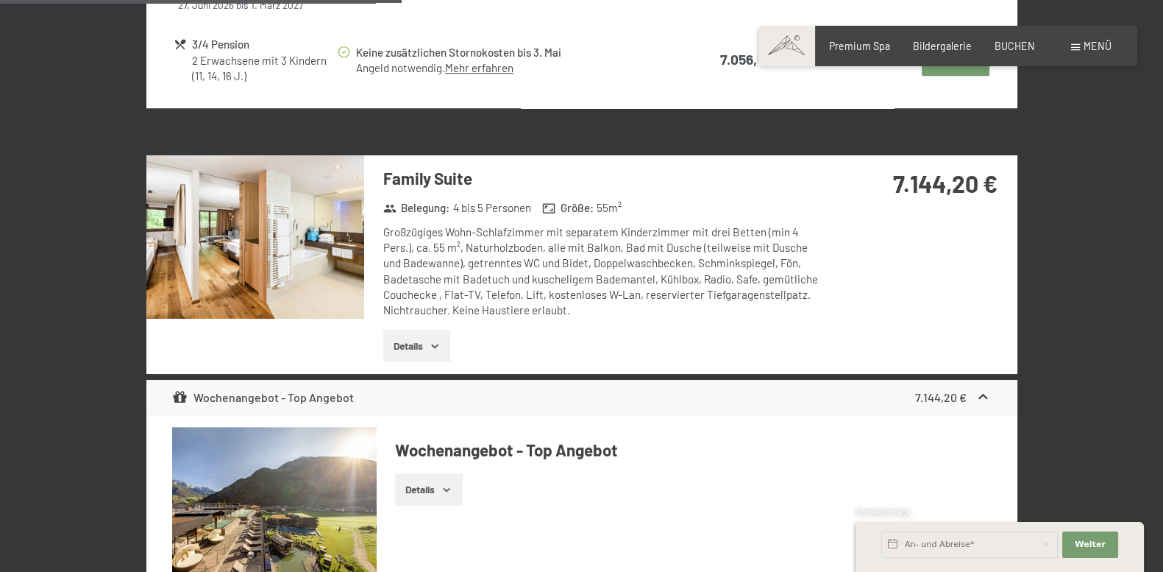
scroll to position [1167, 0]
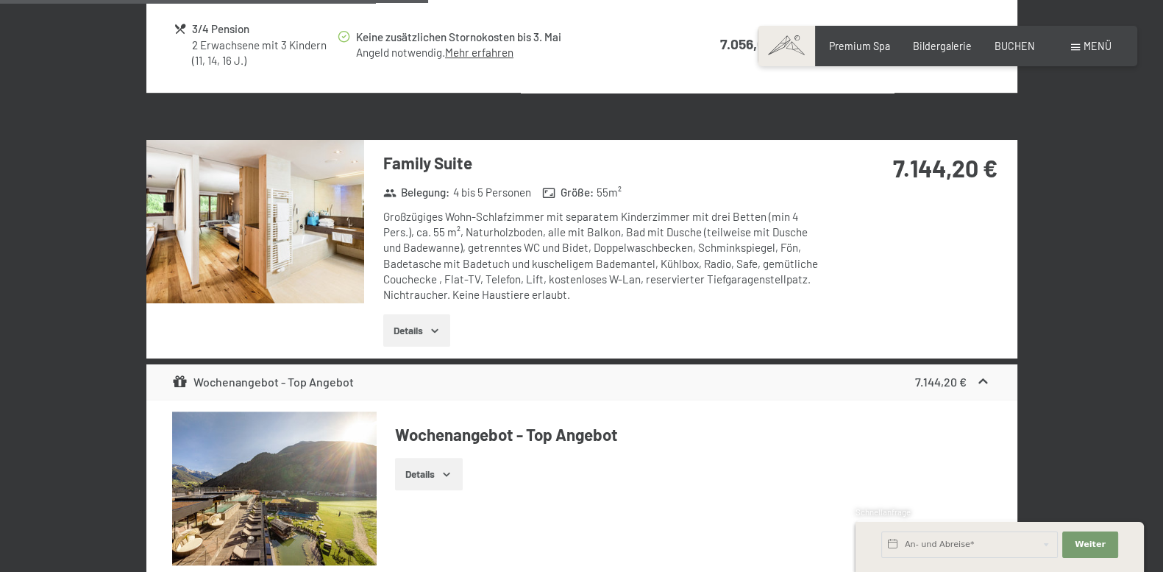
click at [199, 191] on img at bounding box center [255, 221] width 218 height 163
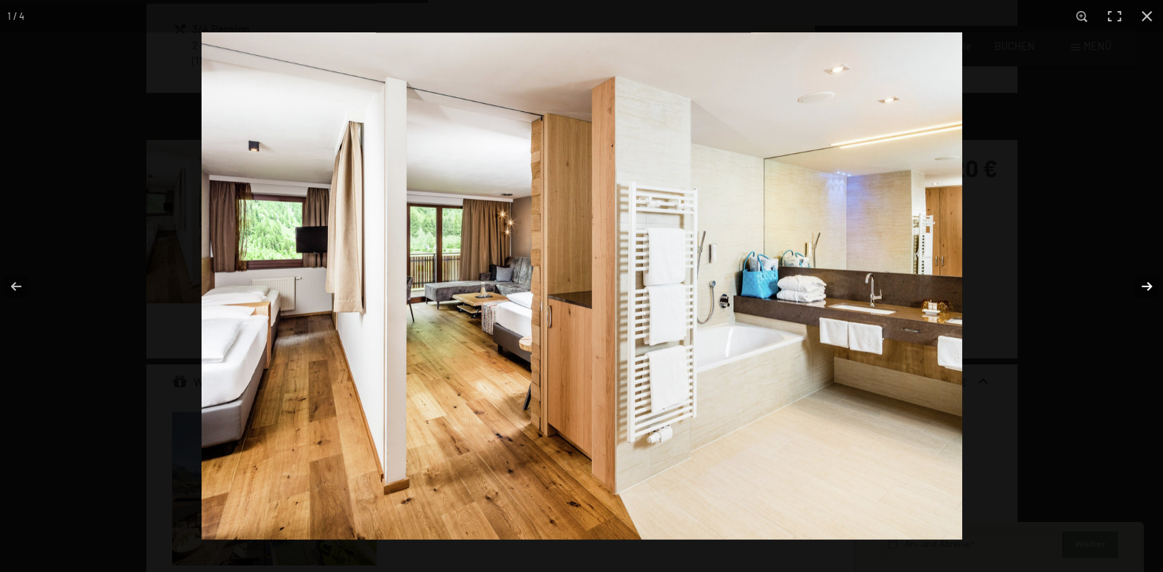
click at [1151, 285] on button "button" at bounding box center [1136, 286] width 51 height 74
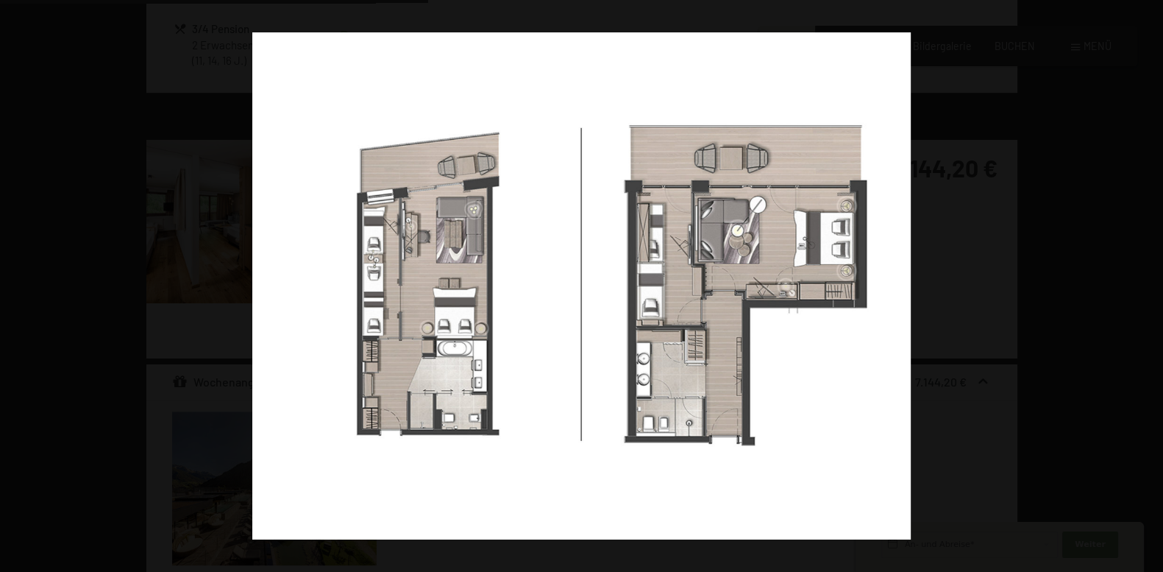
click at [1151, 285] on button "button" at bounding box center [1136, 286] width 51 height 74
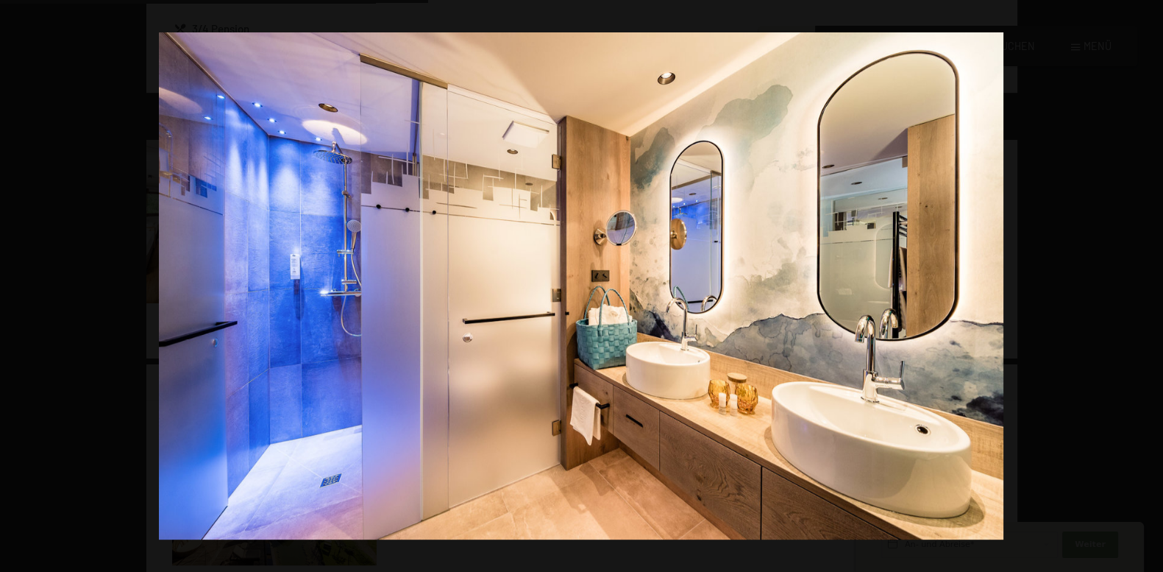
click at [1151, 285] on button "button" at bounding box center [1136, 286] width 51 height 74
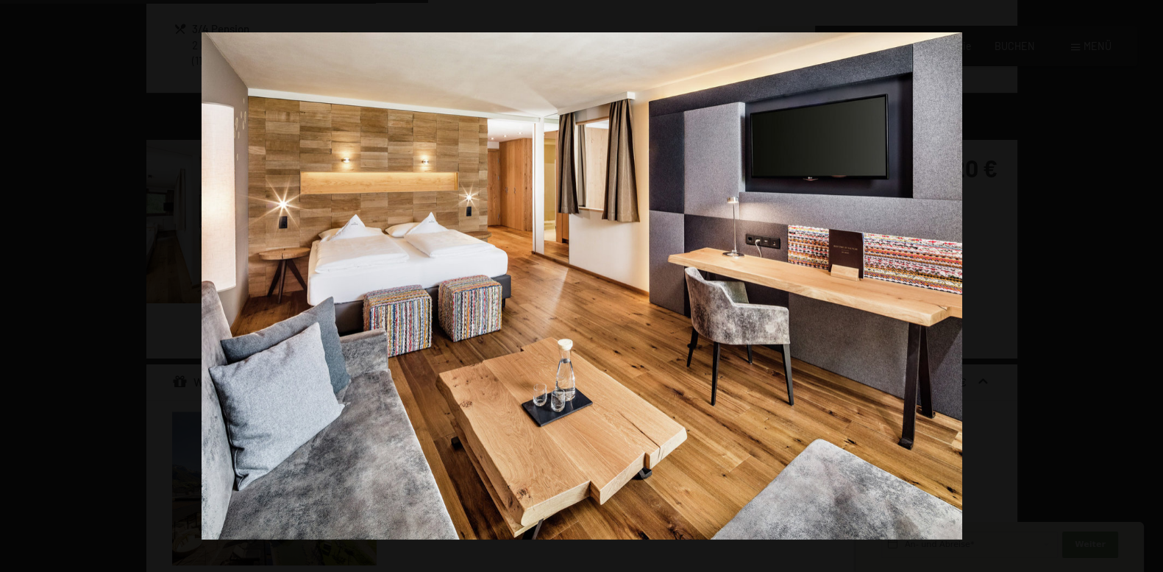
click at [1151, 285] on button "button" at bounding box center [1136, 286] width 51 height 74
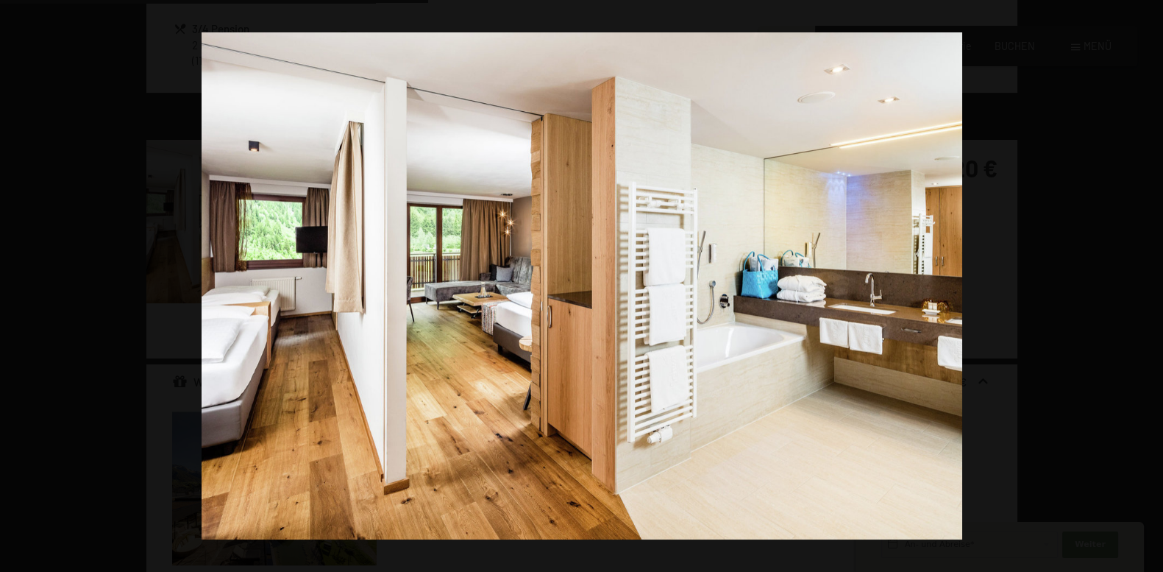
click at [1151, 285] on button "button" at bounding box center [1136, 286] width 51 height 74
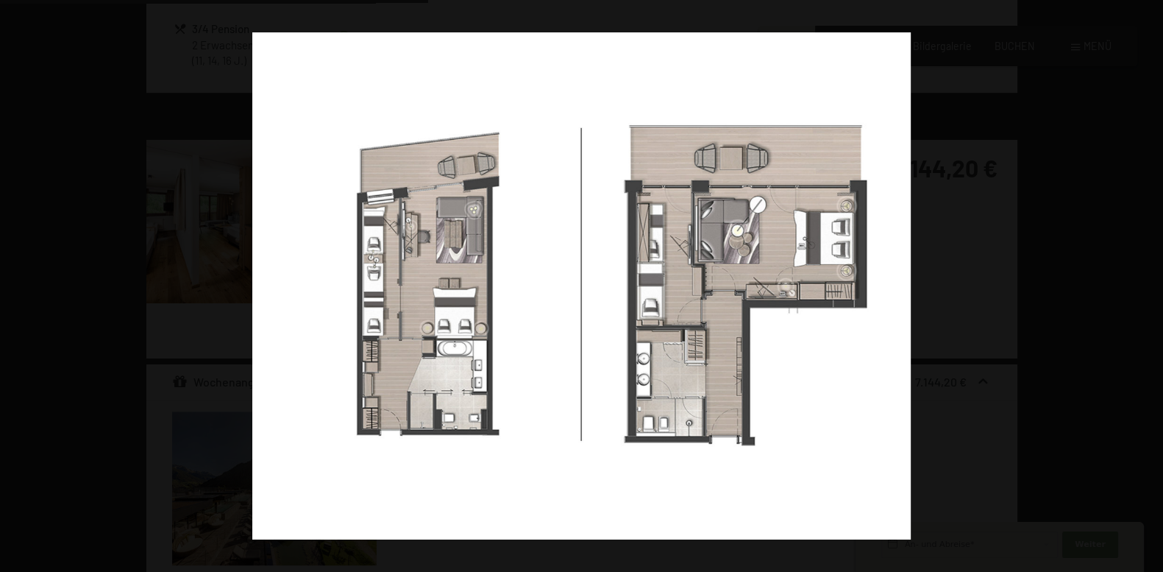
click at [1151, 285] on button "button" at bounding box center [1136, 286] width 51 height 74
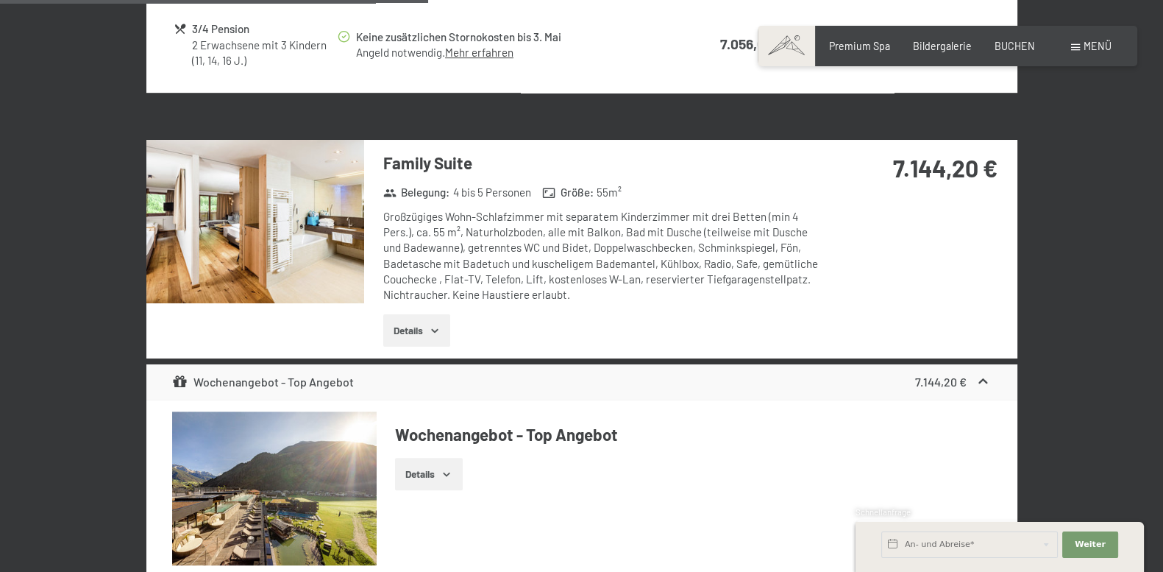
click at [0, 0] on button "button" at bounding box center [0, 0] width 0 height 0
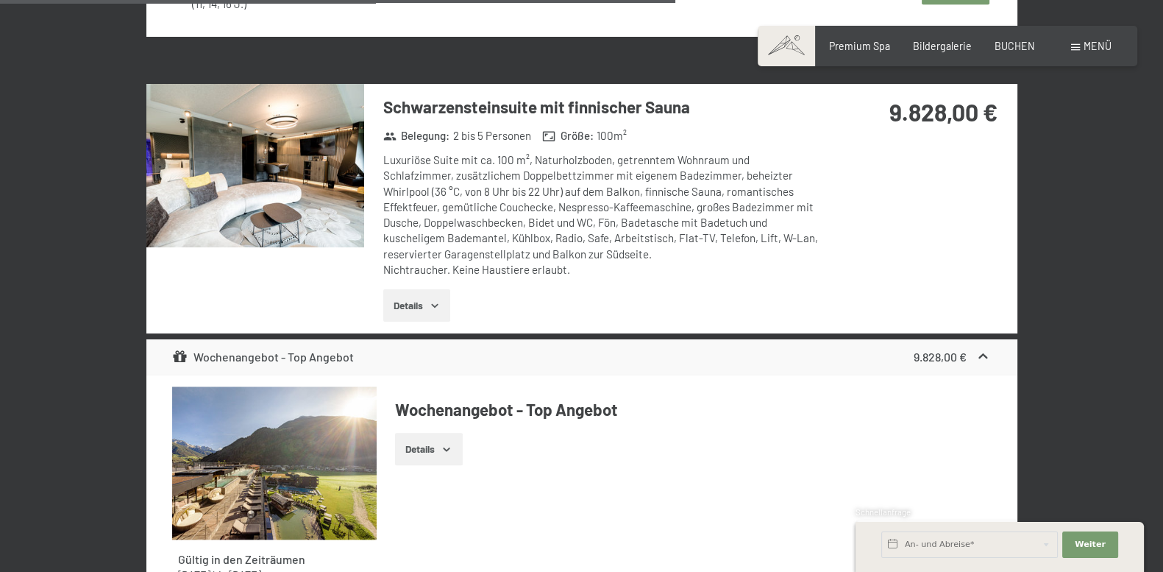
scroll to position [1841, 0]
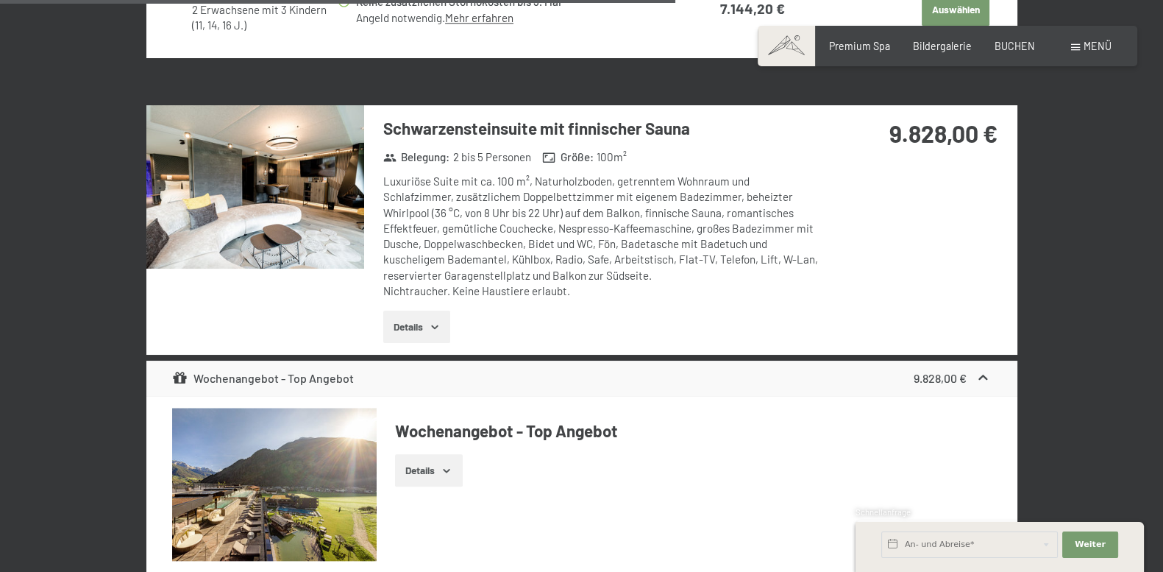
click at [430, 310] on button "Details" at bounding box center [416, 326] width 67 height 32
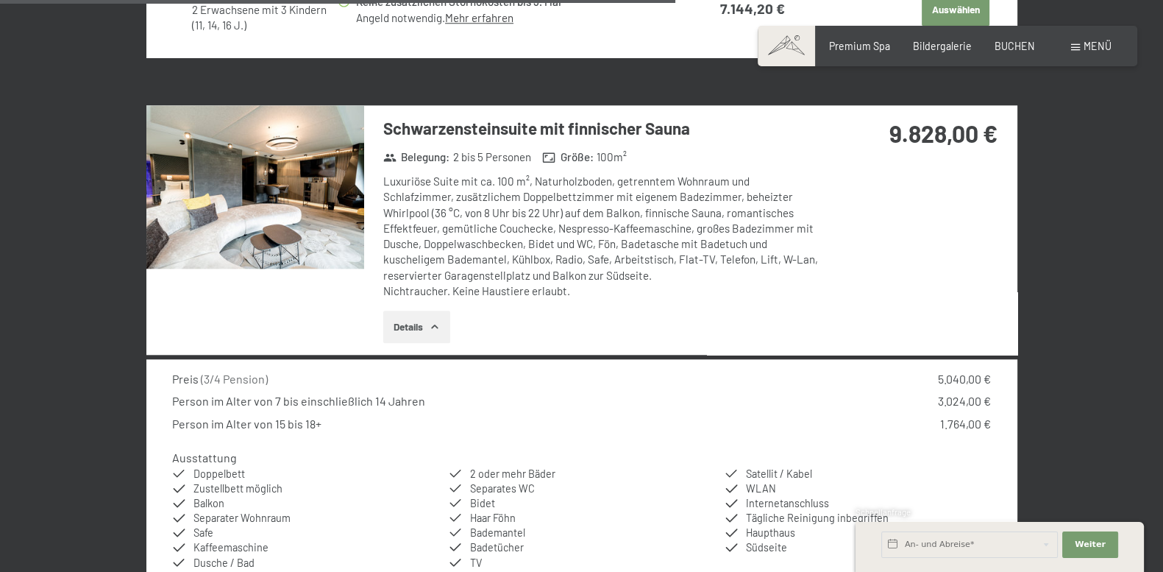
click at [324, 219] on img at bounding box center [255, 186] width 218 height 163
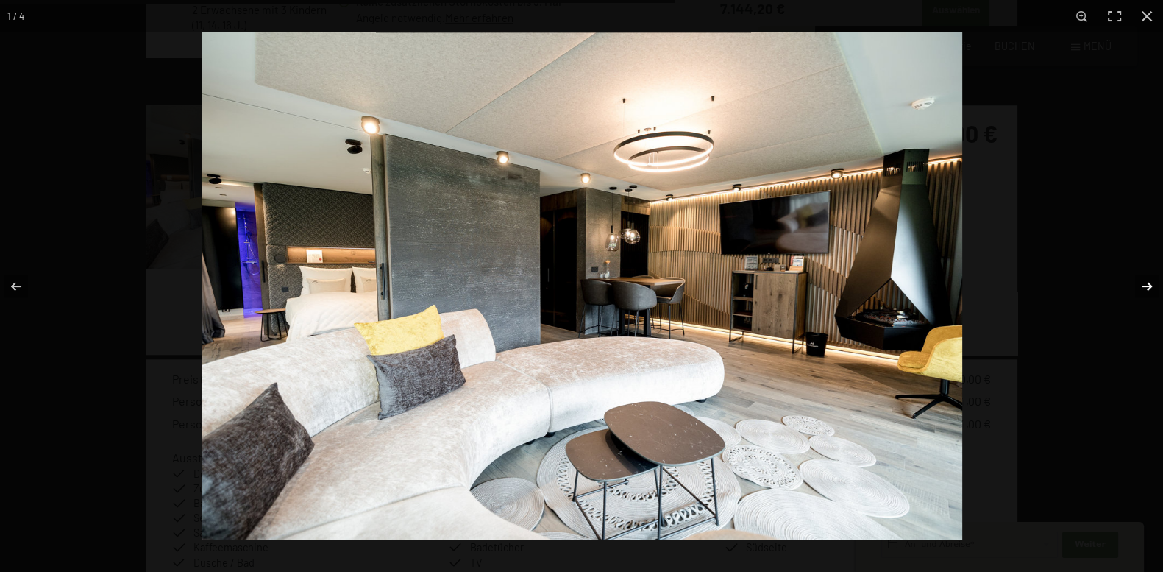
click at [1147, 277] on button "button" at bounding box center [1136, 286] width 51 height 74
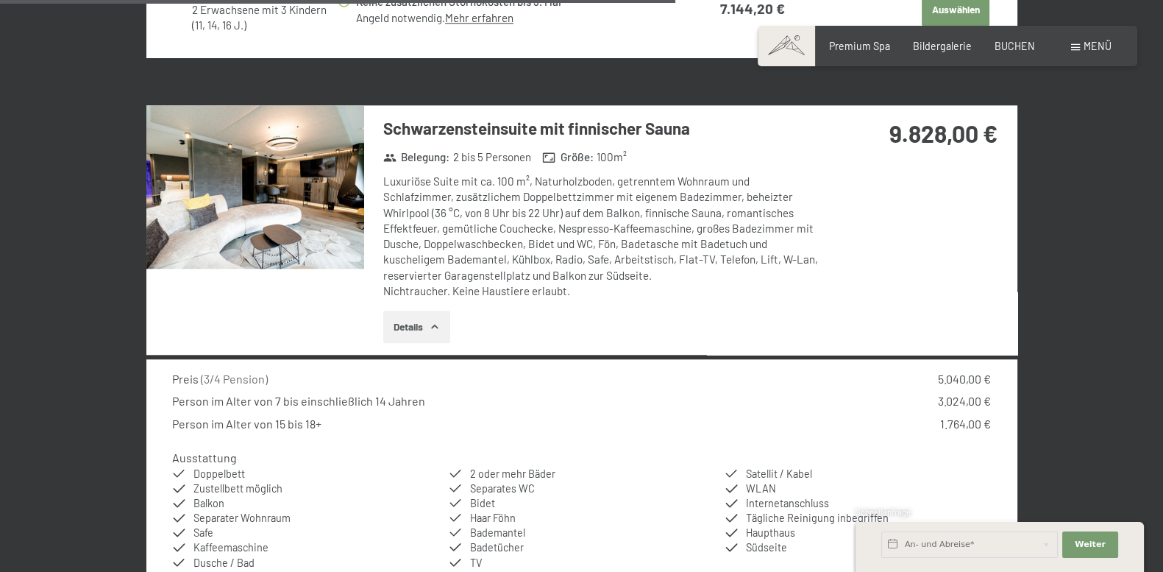
click at [0, 0] on div at bounding box center [0, 0] width 0 height 0
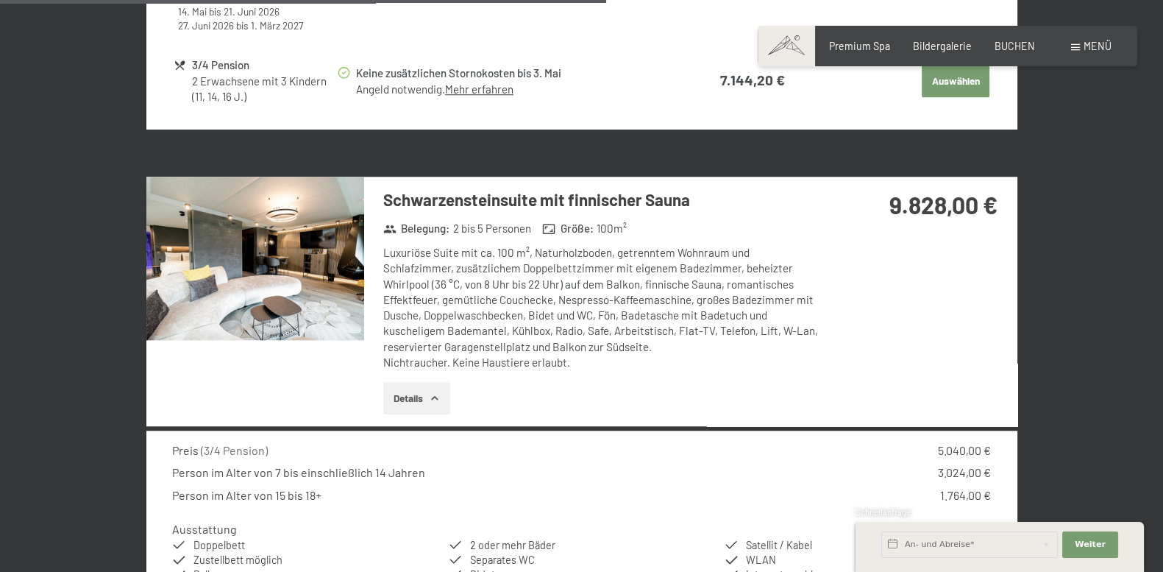
scroll to position [1780, 0]
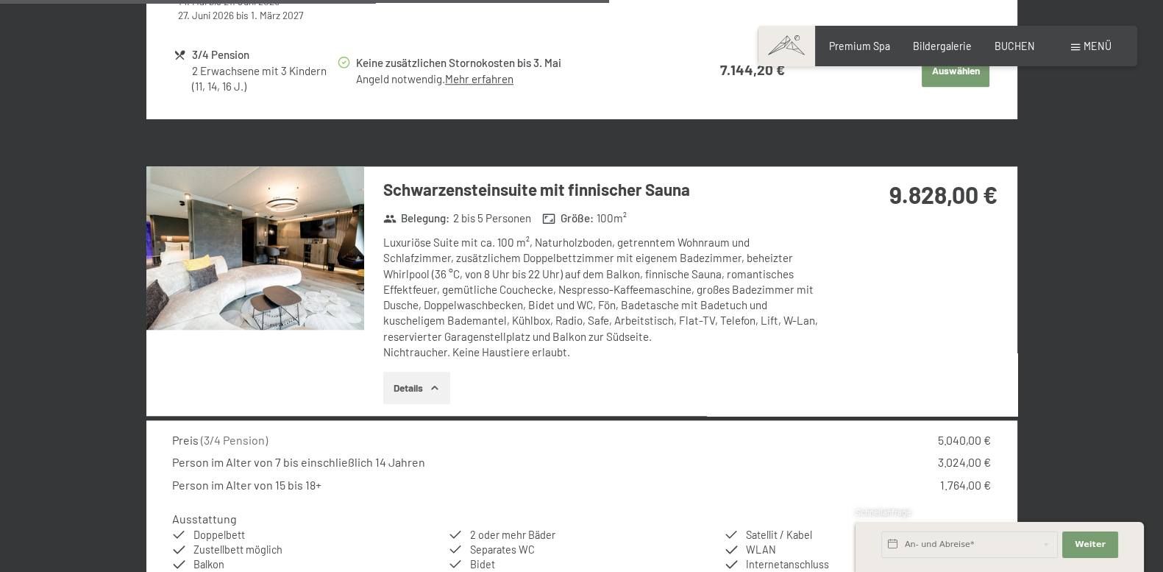
click at [308, 256] on img at bounding box center [255, 247] width 218 height 163
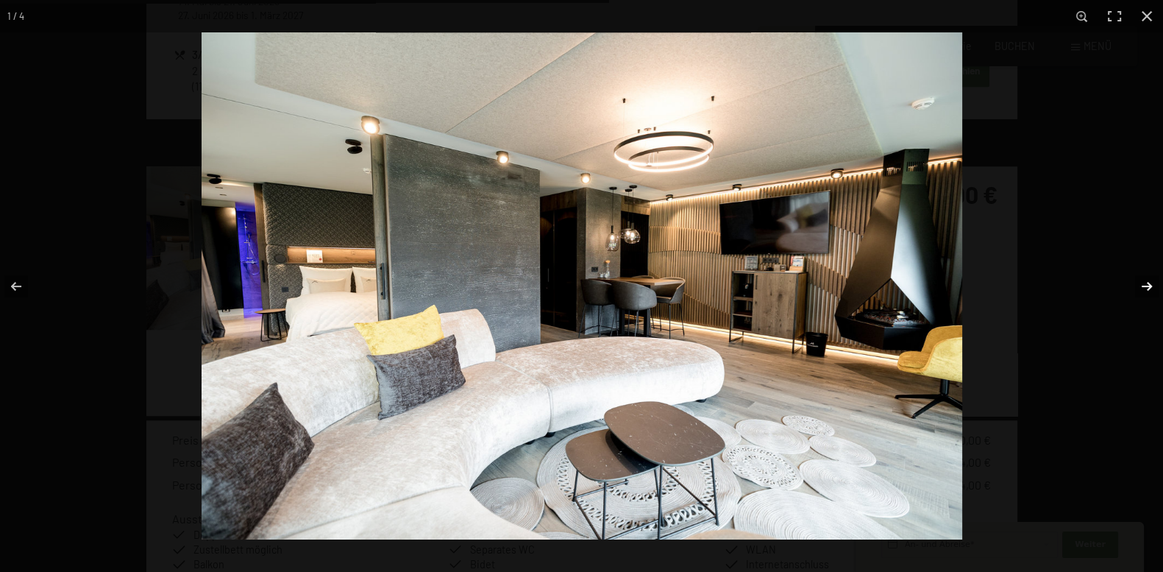
click at [1145, 283] on button "button" at bounding box center [1136, 286] width 51 height 74
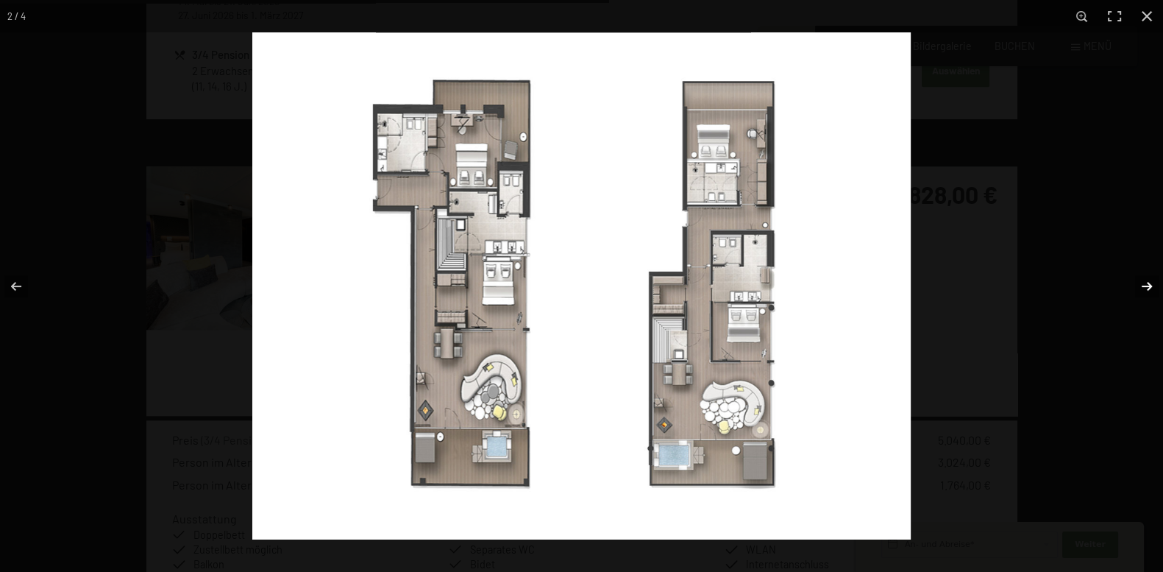
click at [1145, 283] on button "button" at bounding box center [1136, 286] width 51 height 74
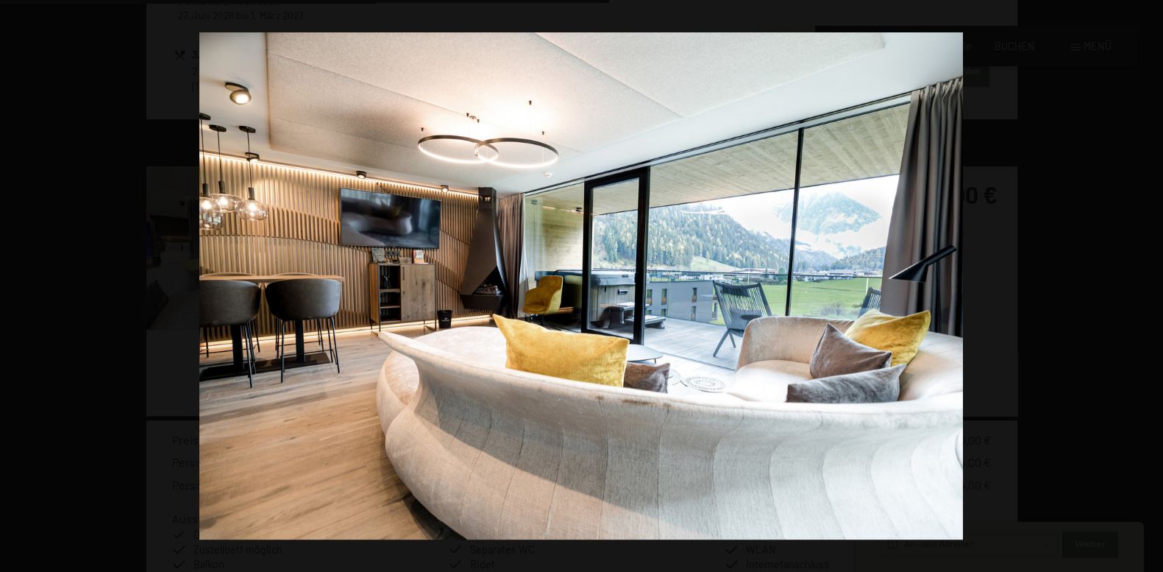
click at [1145, 283] on button "button" at bounding box center [1136, 286] width 51 height 74
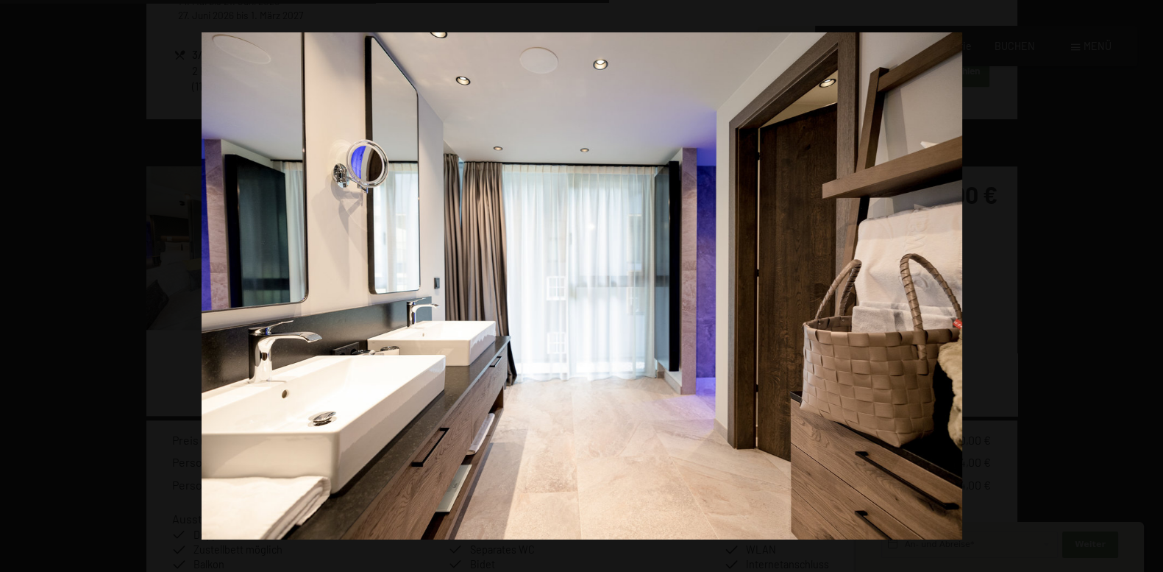
click at [1145, 283] on button "button" at bounding box center [1136, 286] width 51 height 74
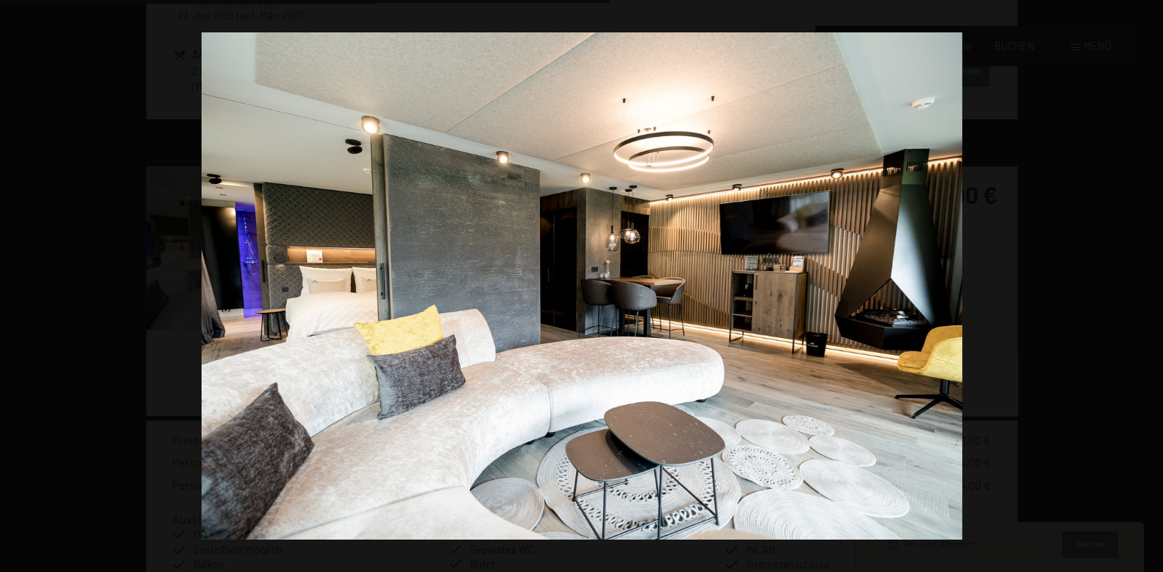
click at [1145, 283] on button "button" at bounding box center [1136, 286] width 51 height 74
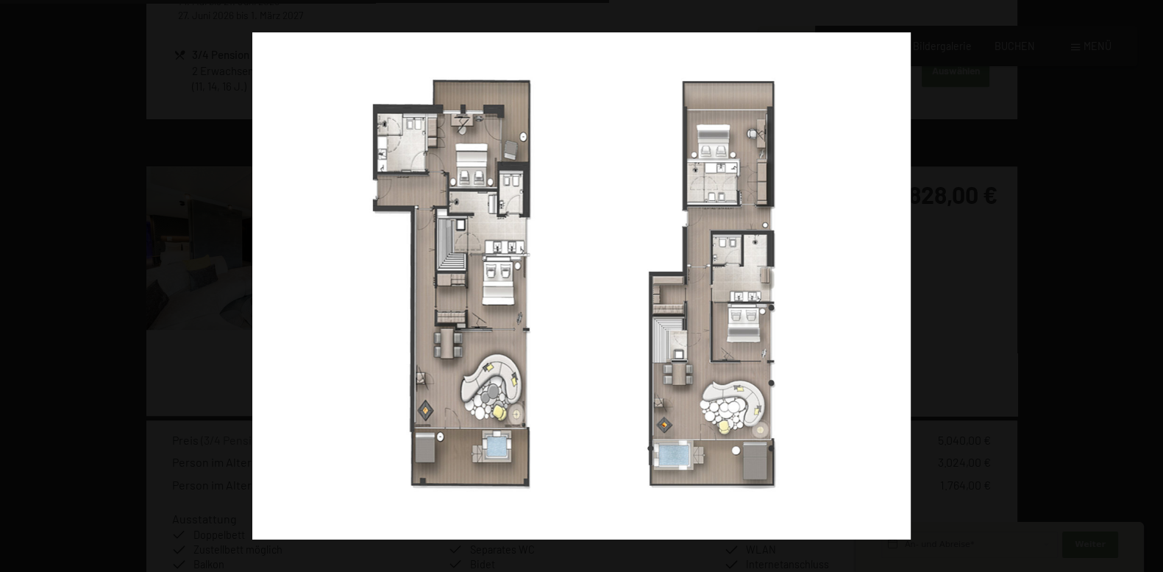
click at [1145, 283] on button "button" at bounding box center [1136, 286] width 51 height 74
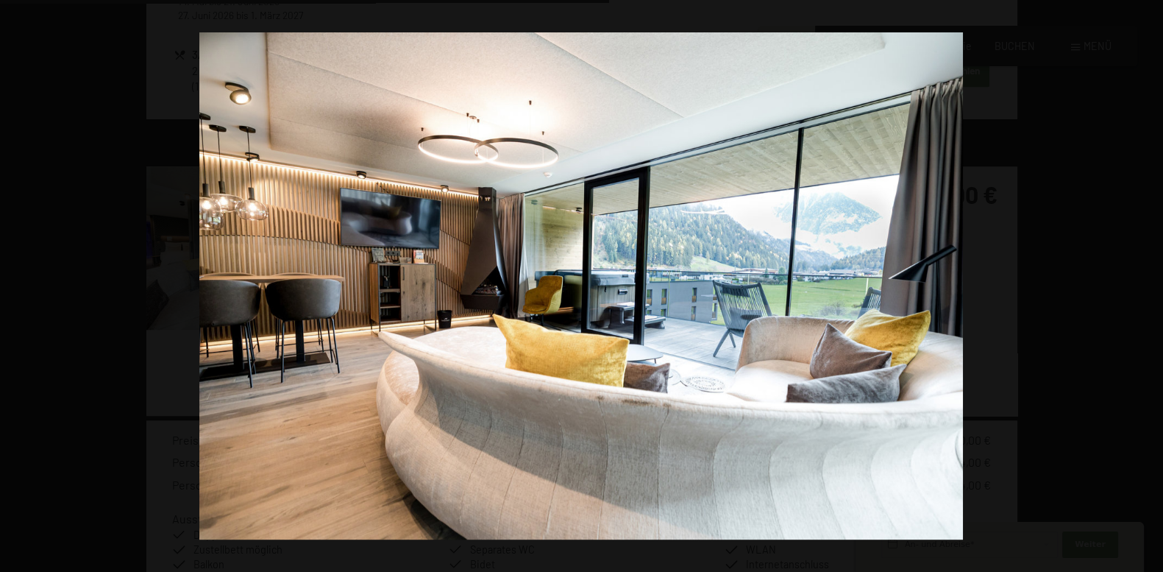
click at [1145, 283] on button "button" at bounding box center [1136, 286] width 51 height 74
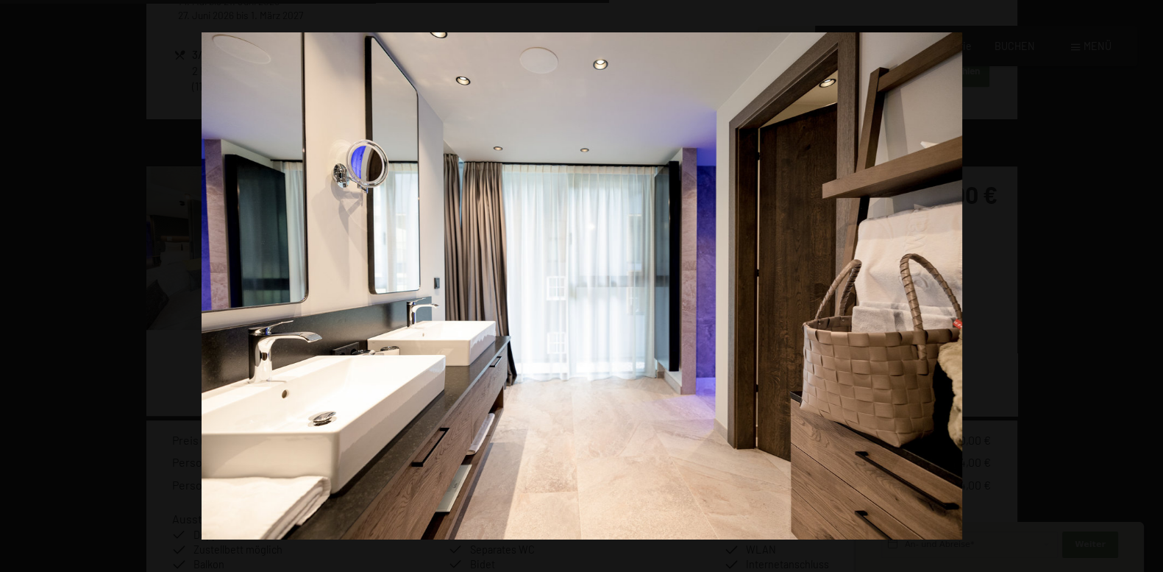
click at [1145, 283] on button "button" at bounding box center [1136, 286] width 51 height 74
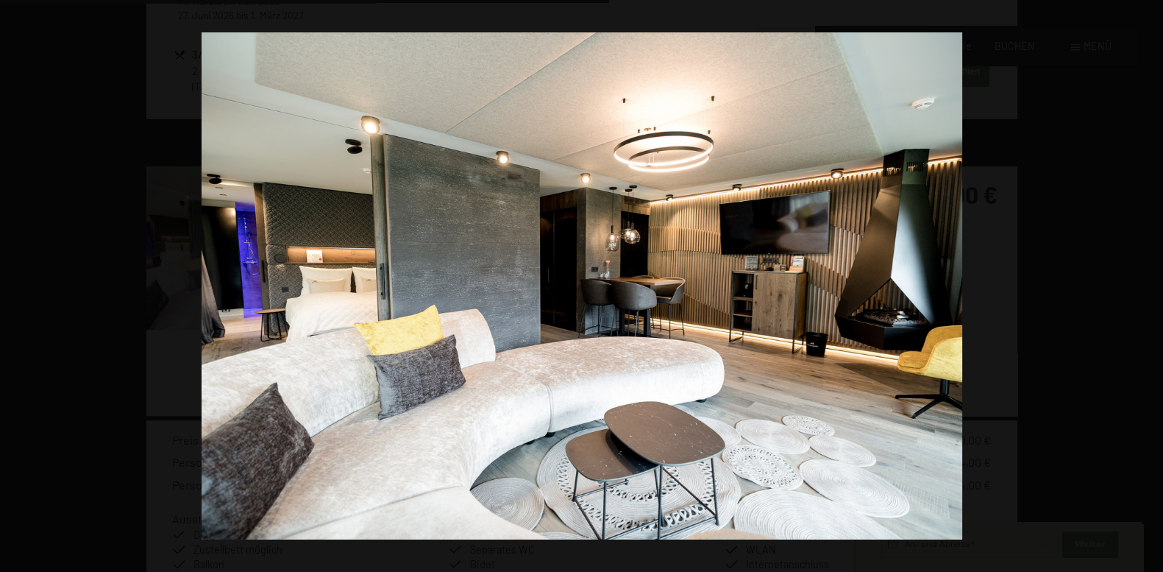
click at [1145, 283] on button "button" at bounding box center [1136, 286] width 51 height 74
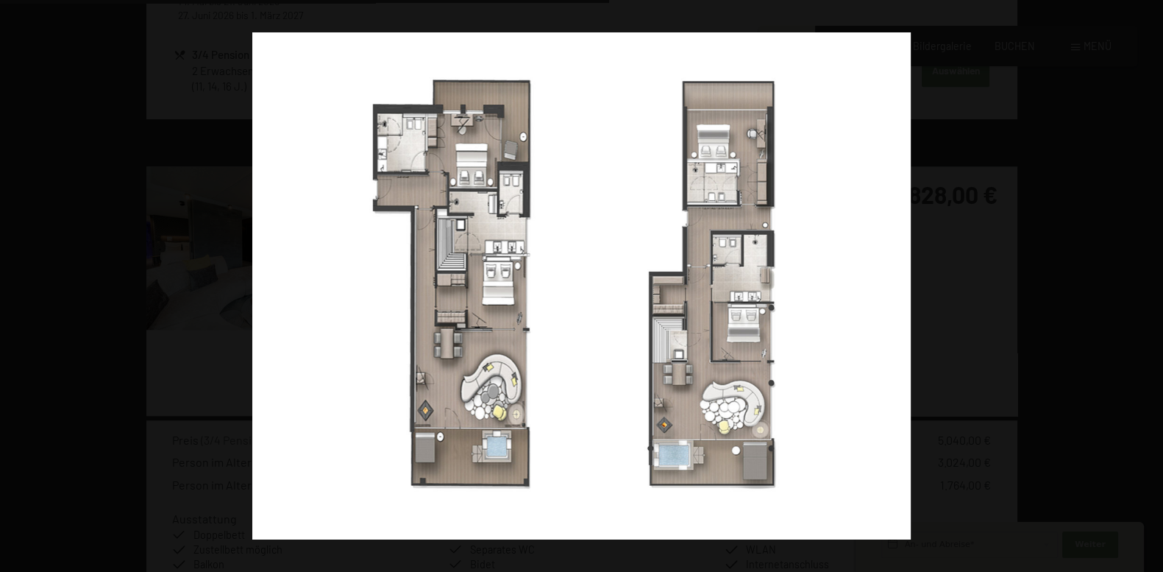
click at [1145, 283] on button "button" at bounding box center [1136, 286] width 51 height 74
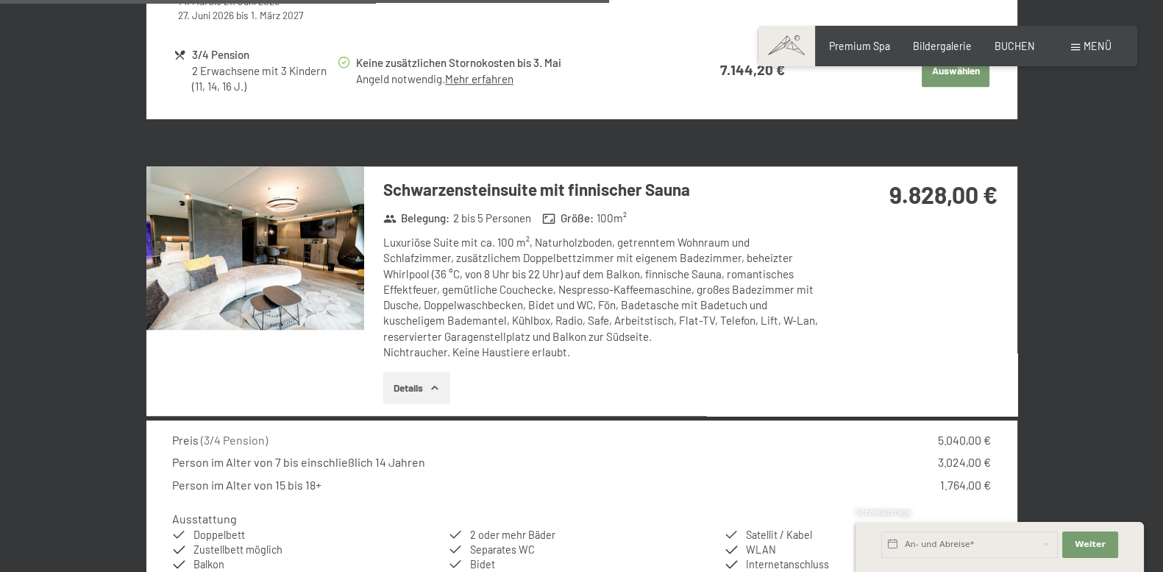
click at [0, 0] on button "button" at bounding box center [0, 0] width 0 height 0
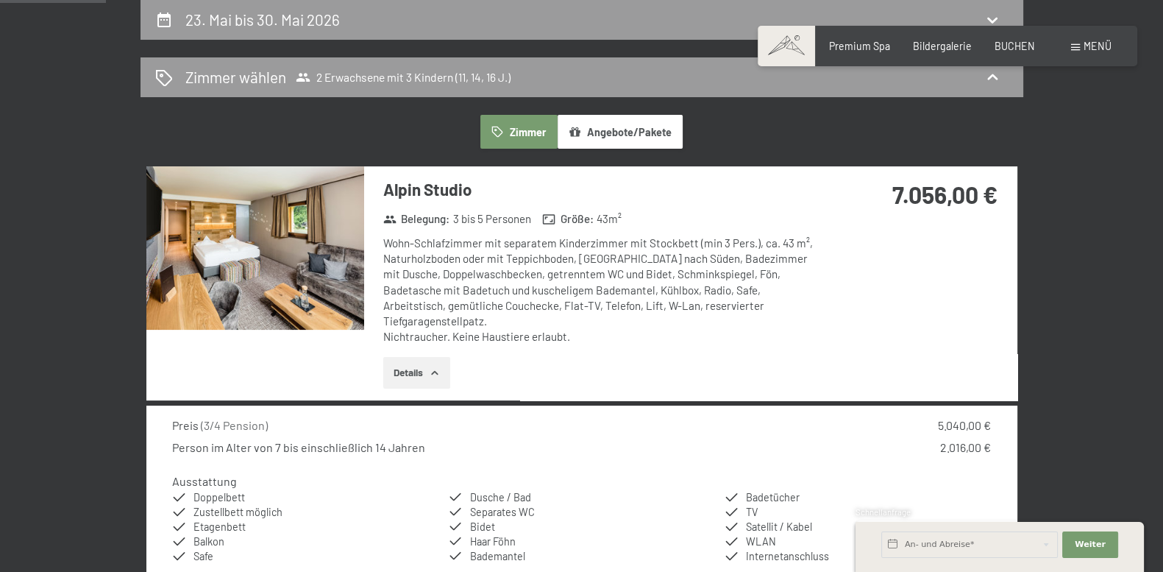
scroll to position [308, 0]
